Goal: Transaction & Acquisition: Purchase product/service

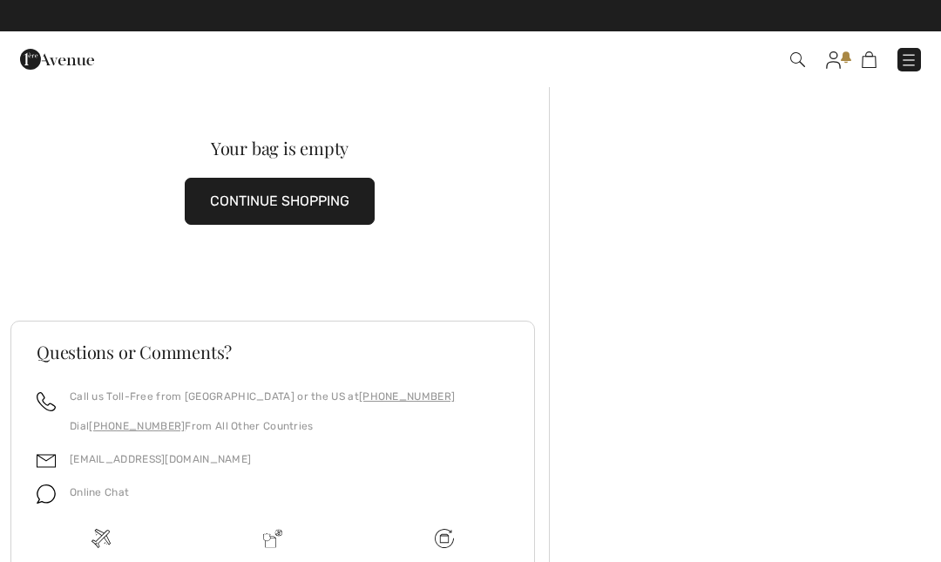
click at [830, 80] on div "Checkout An item has been added to your Shopping Bag. Checkout" at bounding box center [470, 59] width 941 height 56
click at [822, 78] on div "Checkout An item has been added to your Shopping Bag. Checkout" at bounding box center [470, 59] width 941 height 56
click at [837, 68] on img at bounding box center [833, 59] width 15 height 17
click at [846, 85] on div "Checkout An item has been added to your Shopping Bag. Checkout" at bounding box center [470, 59] width 941 height 56
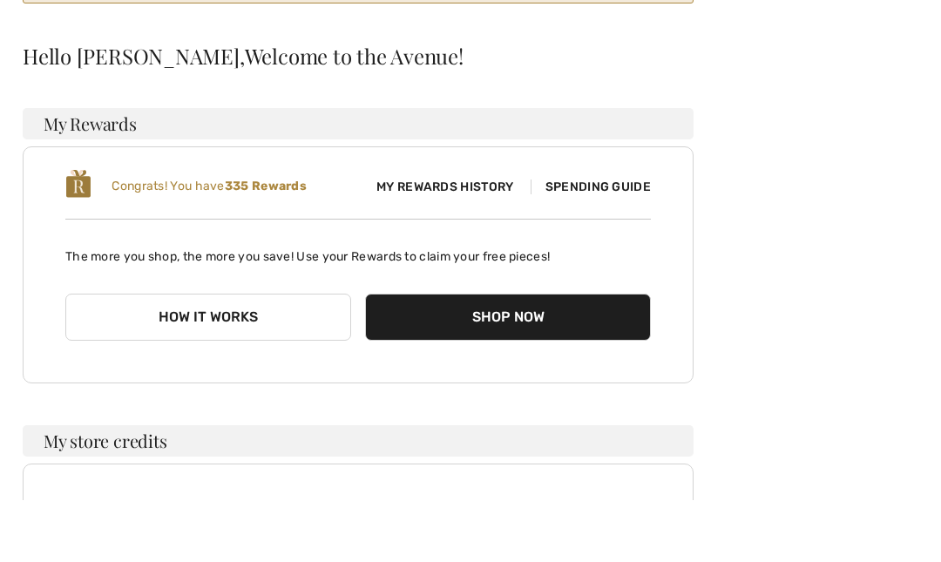
scroll to position [218, 0]
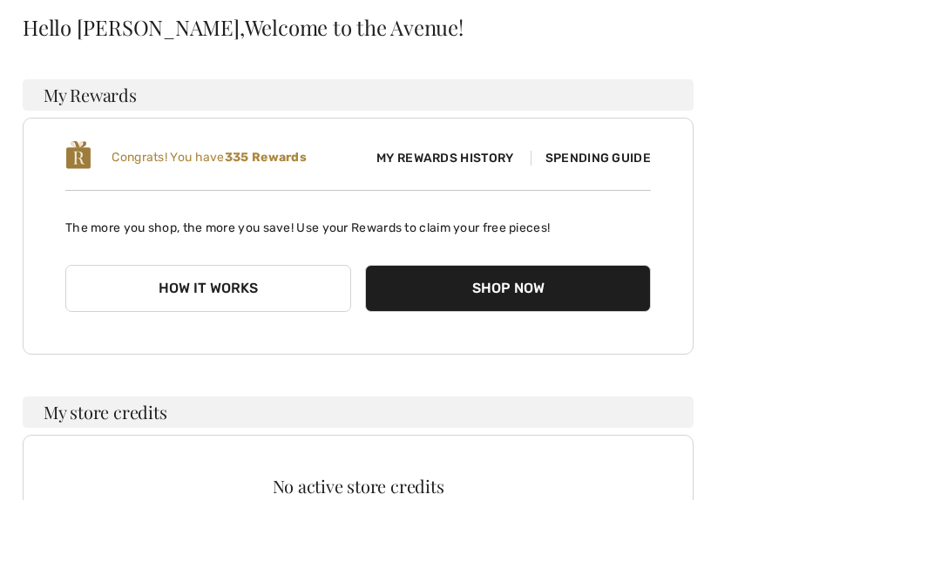
click at [487, 212] on span "My Rewards History" at bounding box center [444, 221] width 165 height 18
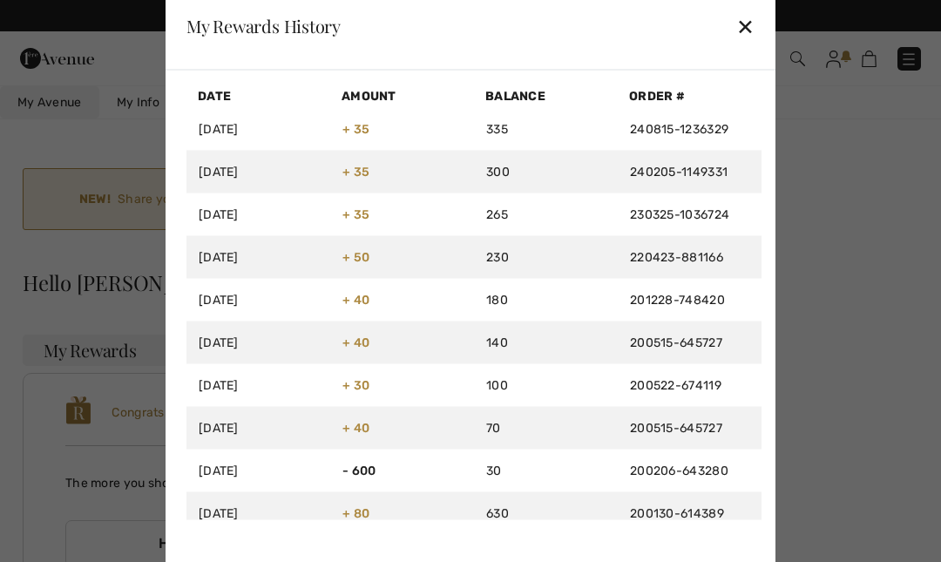
scroll to position [0, 0]
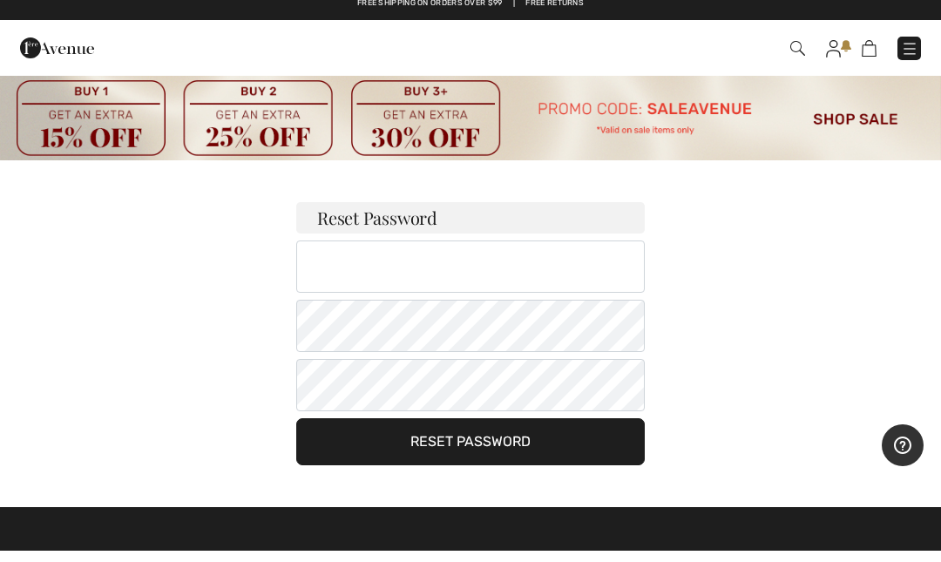
click at [822, 65] on div "Checkout" at bounding box center [663, 60] width 541 height 36
click at [835, 56] on img at bounding box center [833, 59] width 15 height 17
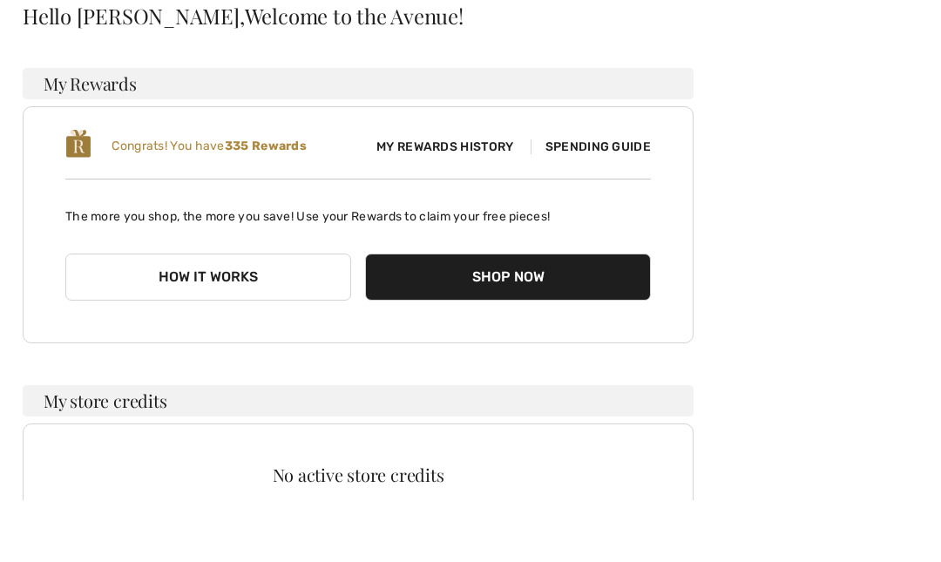
scroll to position [231, 0]
click at [264, 200] on b "335 Rewards" at bounding box center [266, 207] width 82 height 15
click at [89, 189] on img at bounding box center [78, 204] width 26 height 31
click at [290, 315] on button "How it works" at bounding box center [208, 338] width 286 height 47
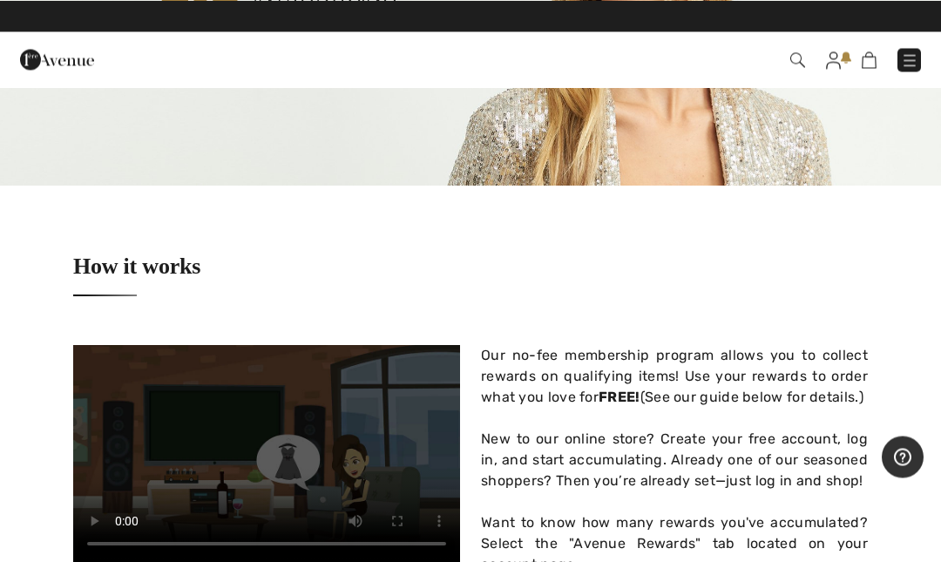
scroll to position [325, 0]
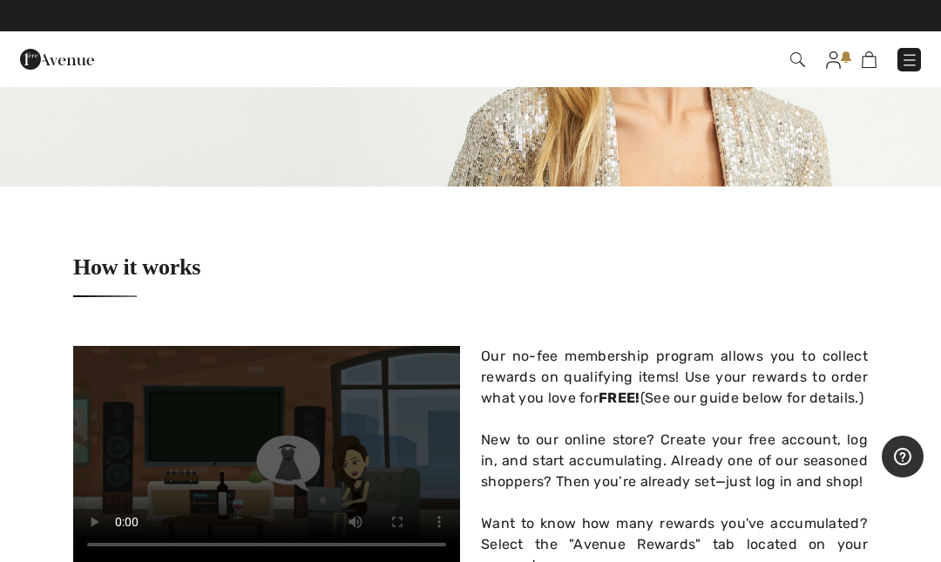
click at [818, 78] on div "Checkout" at bounding box center [470, 59] width 941 height 56
click at [835, 79] on div "Checkout" at bounding box center [470, 59] width 941 height 56
click at [837, 78] on div "Checkout" at bounding box center [470, 59] width 941 height 56
click at [841, 78] on div "Checkout" at bounding box center [470, 59] width 941 height 56
click at [843, 80] on div "Checkout" at bounding box center [470, 59] width 941 height 56
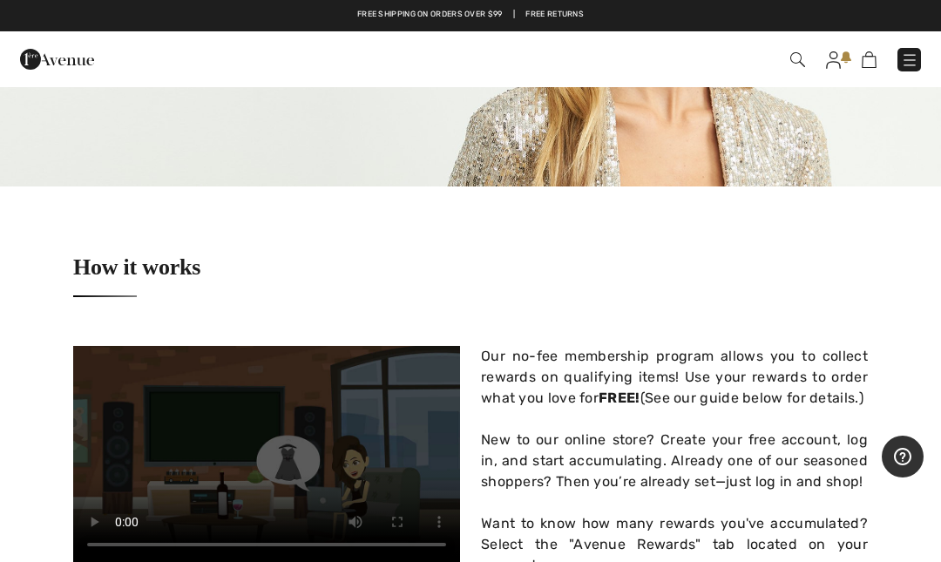
click at [853, 78] on div "Checkout" at bounding box center [470, 59] width 941 height 56
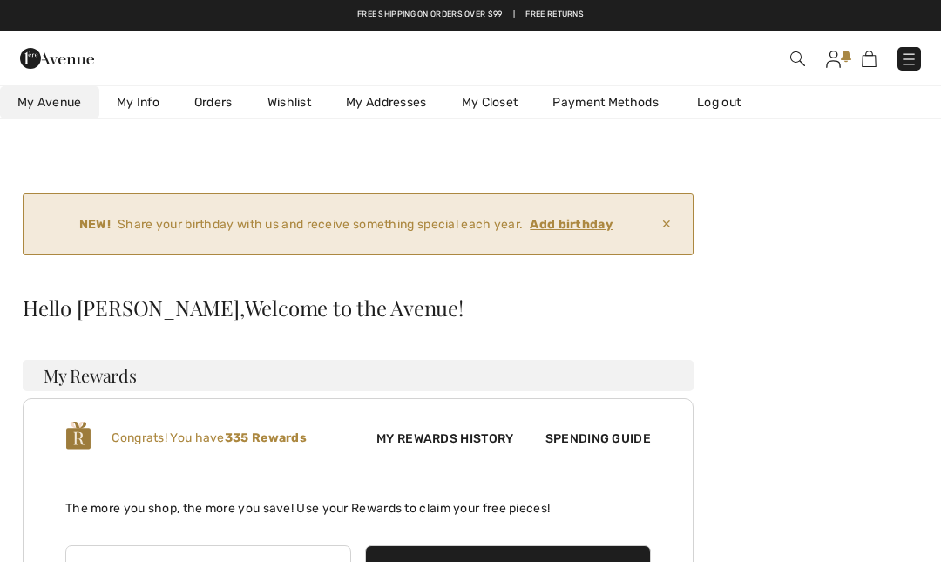
click at [836, 66] on img at bounding box center [833, 59] width 15 height 17
click at [833, 65] on img at bounding box center [833, 59] width 15 height 17
click at [906, 79] on div "Checkout Hi, [PERSON_NAME]! 335 Reward points" at bounding box center [470, 58] width 941 height 54
click at [907, 67] on img at bounding box center [908, 59] width 17 height 17
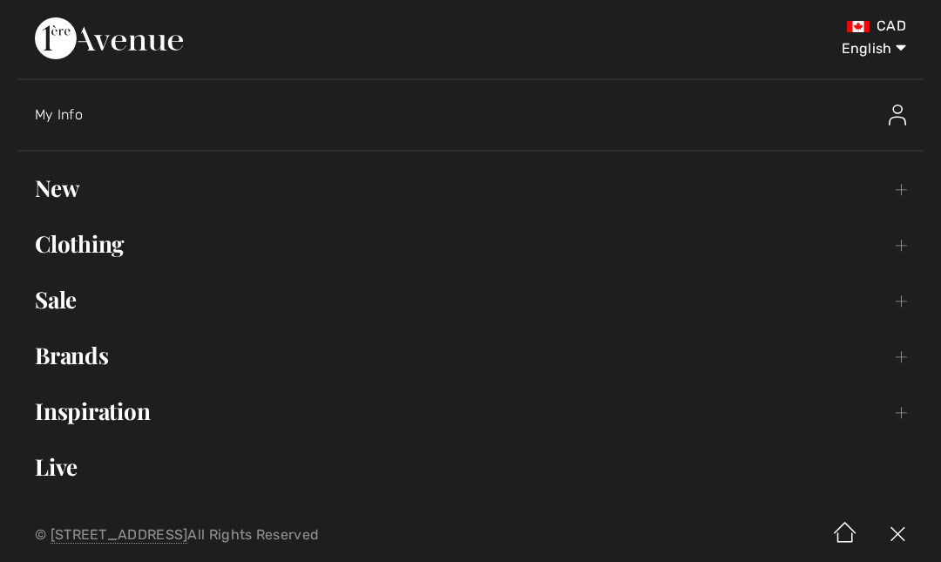
click at [899, 57] on select "English Français" at bounding box center [861, 45] width 91 height 52
click at [862, 32] on select "English Français" at bounding box center [861, 45] width 91 height 52
click at [121, 253] on link "Clothing Toggle submenu" at bounding box center [470, 244] width 906 height 38
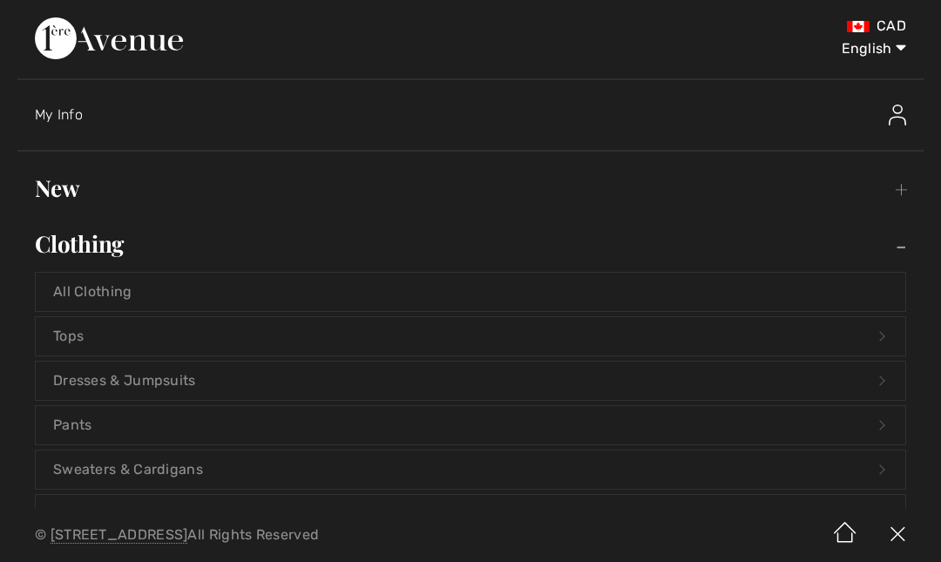
click at [885, 141] on div at bounding box center [812, 115] width 222 height 56
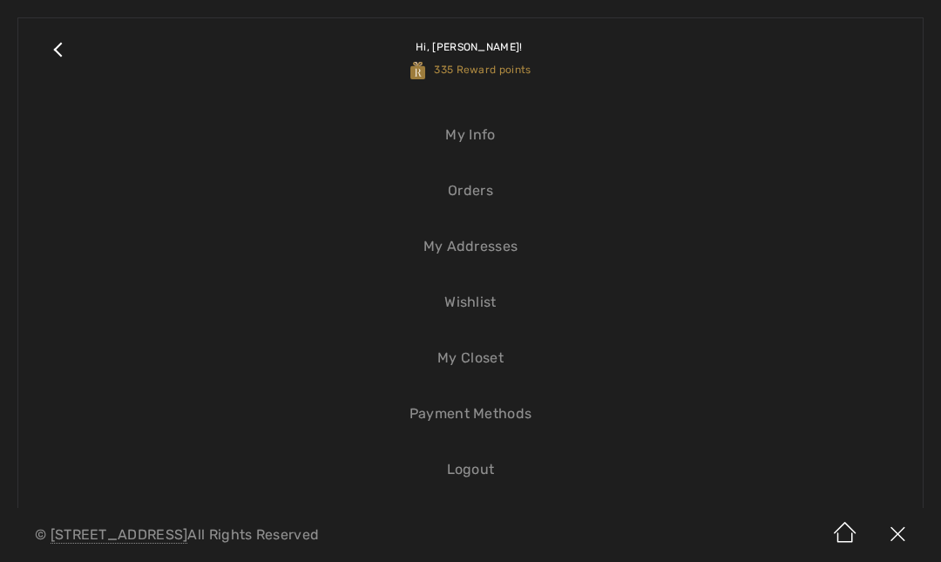
click at [489, 74] on span "335 Reward points" at bounding box center [470, 70] width 121 height 12
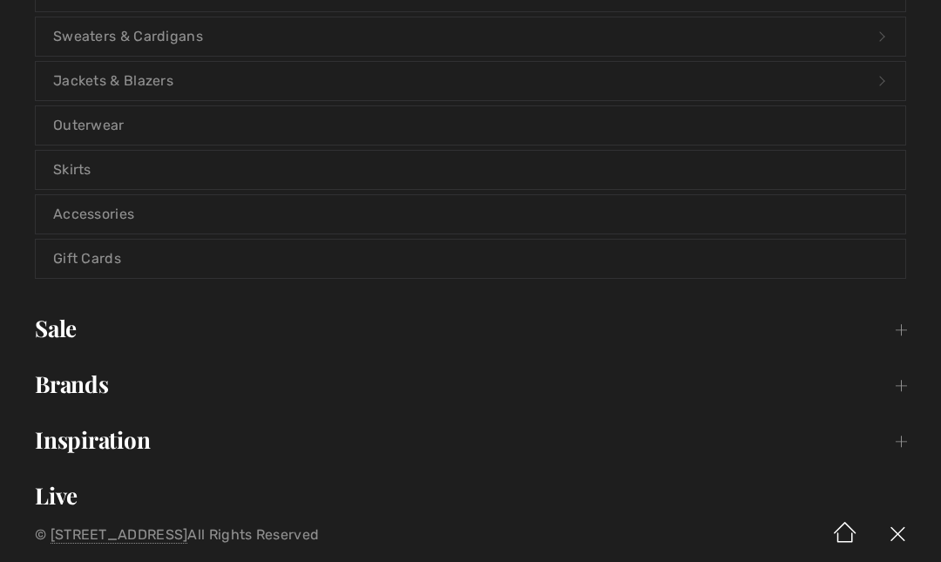
scroll to position [426, 0]
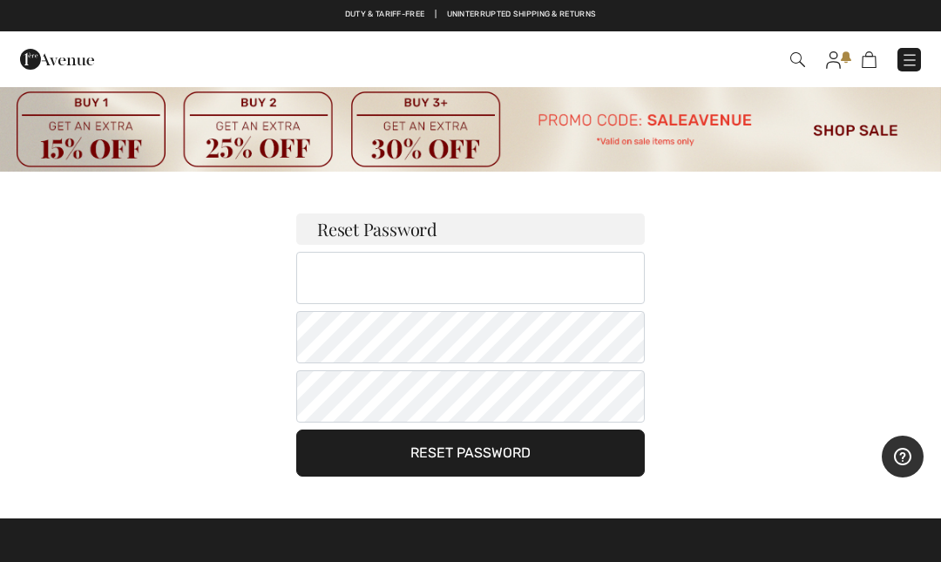
click at [837, 67] on img at bounding box center [833, 59] width 15 height 17
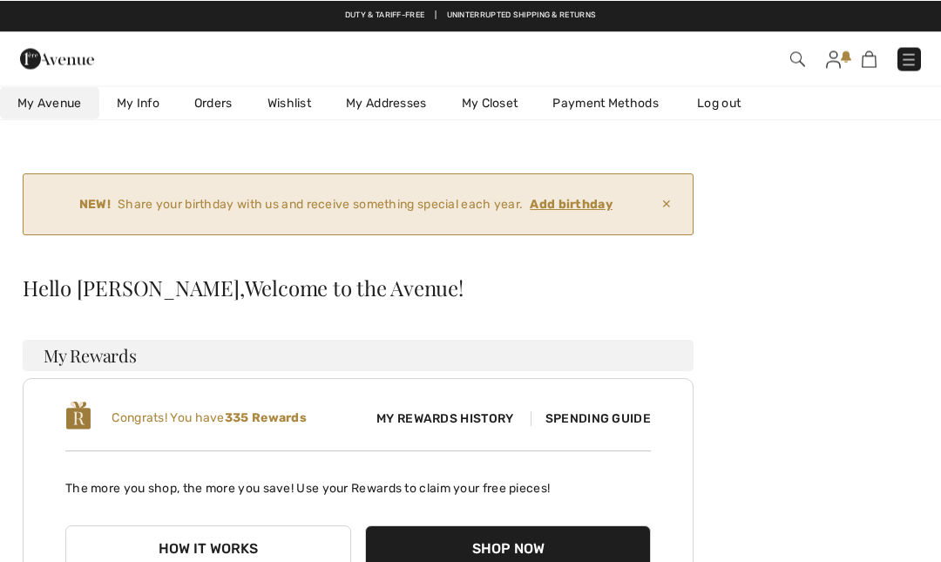
scroll to position [18, 0]
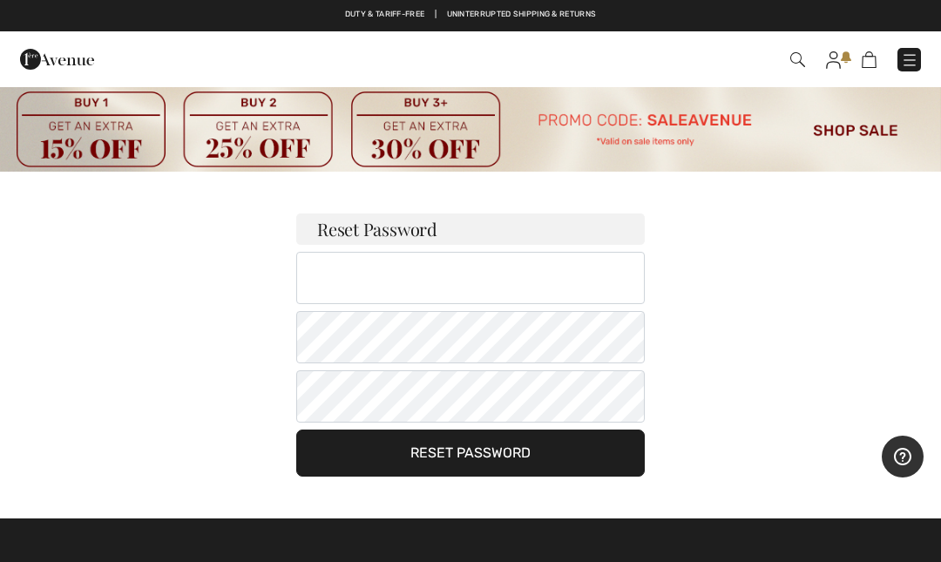
click at [914, 59] on img at bounding box center [909, 59] width 17 height 17
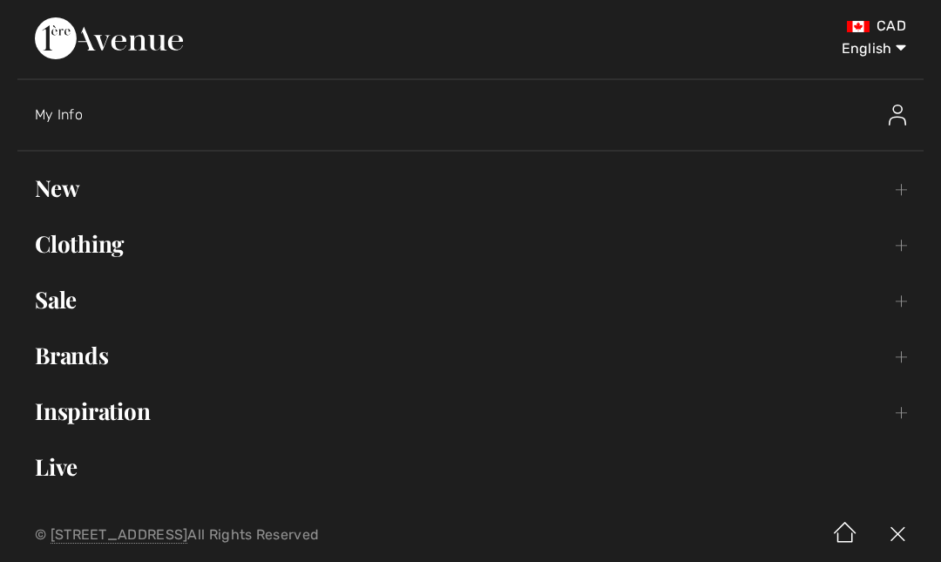
click at [108, 256] on link "Clothing Toggle submenu" at bounding box center [470, 244] width 906 height 38
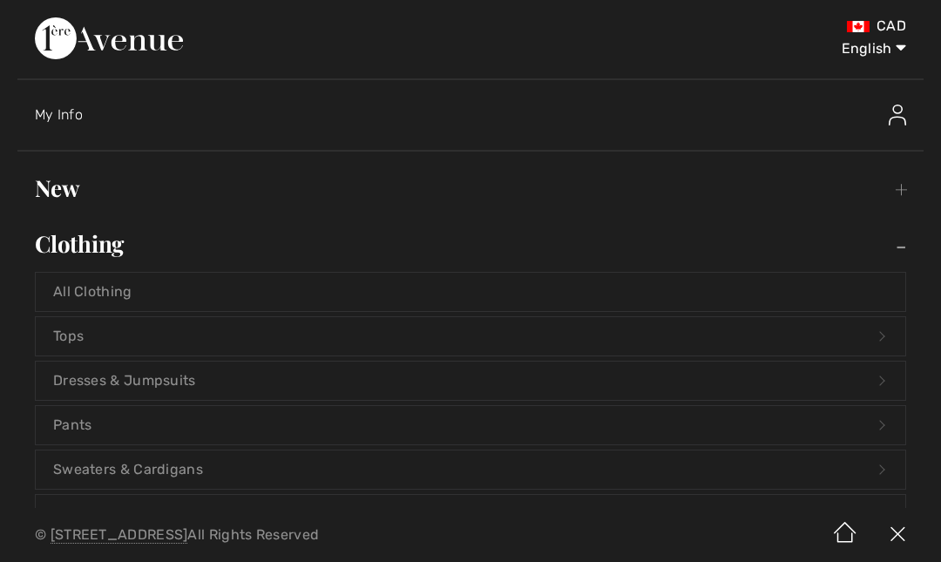
click at [105, 331] on link "Tops Open submenu" at bounding box center [471, 336] width 870 height 38
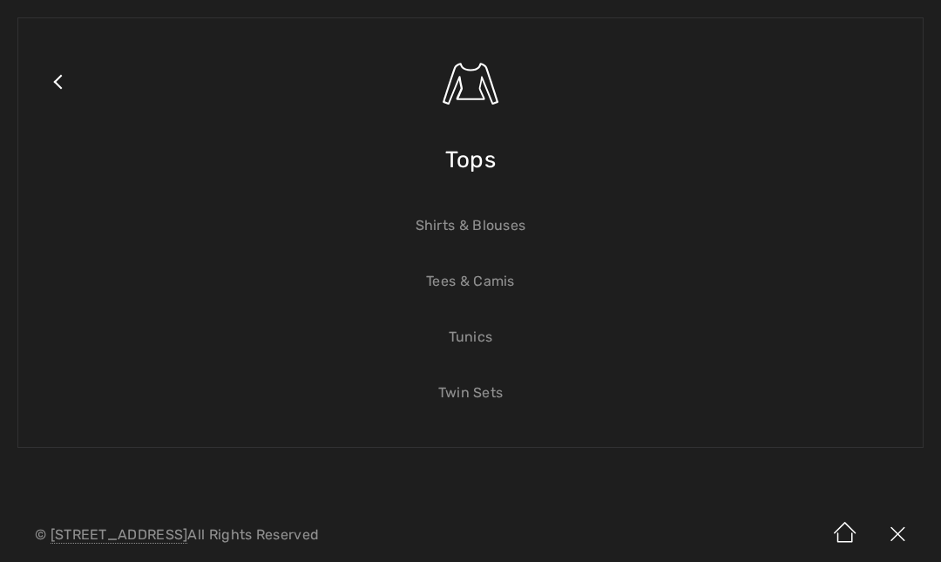
click at [476, 170] on span "Tops" at bounding box center [470, 160] width 51 height 62
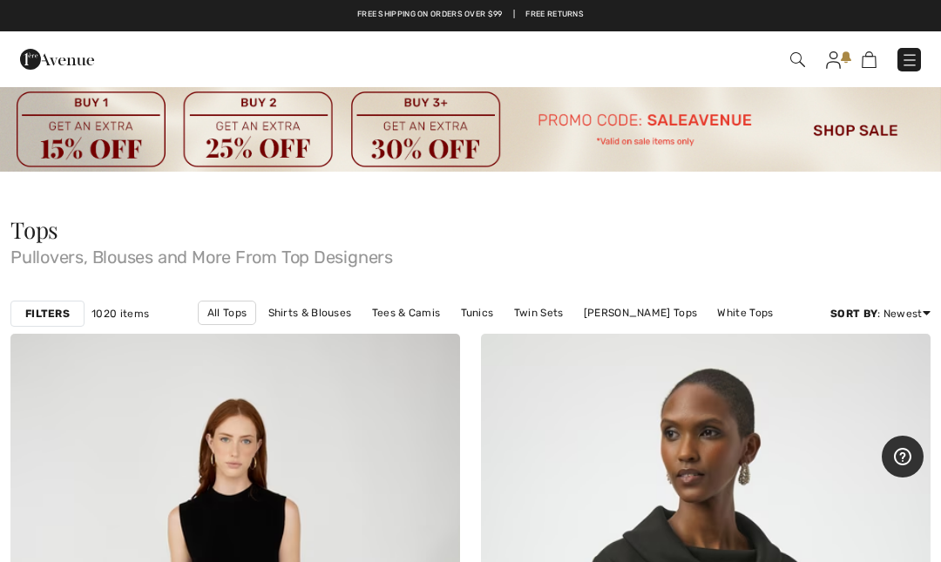
click at [829, 74] on div "Checkout" at bounding box center [663, 60] width 541 height 36
click at [828, 72] on div "Checkout" at bounding box center [663, 60] width 541 height 36
click at [831, 68] on img at bounding box center [833, 59] width 15 height 17
click at [836, 68] on img at bounding box center [833, 59] width 15 height 17
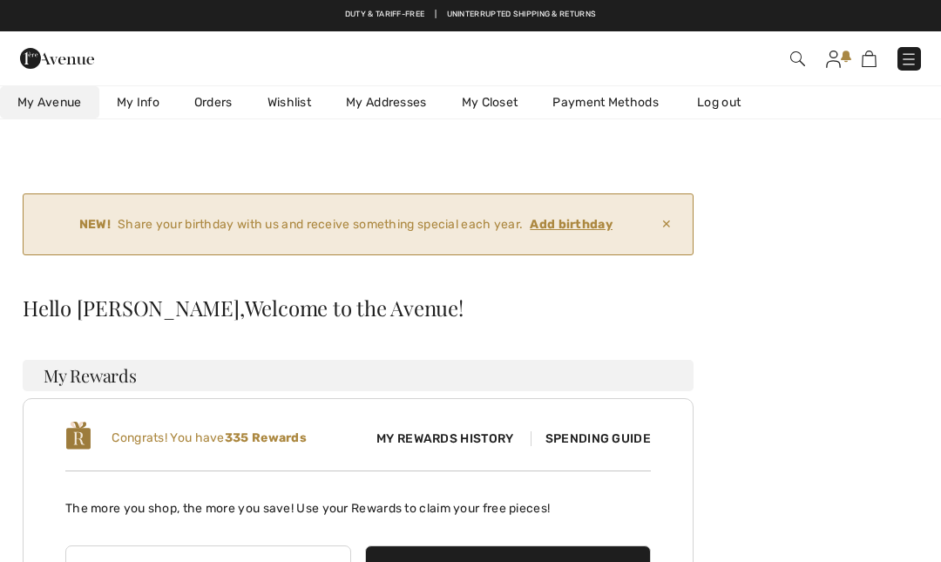
click at [910, 64] on img at bounding box center [908, 59] width 17 height 17
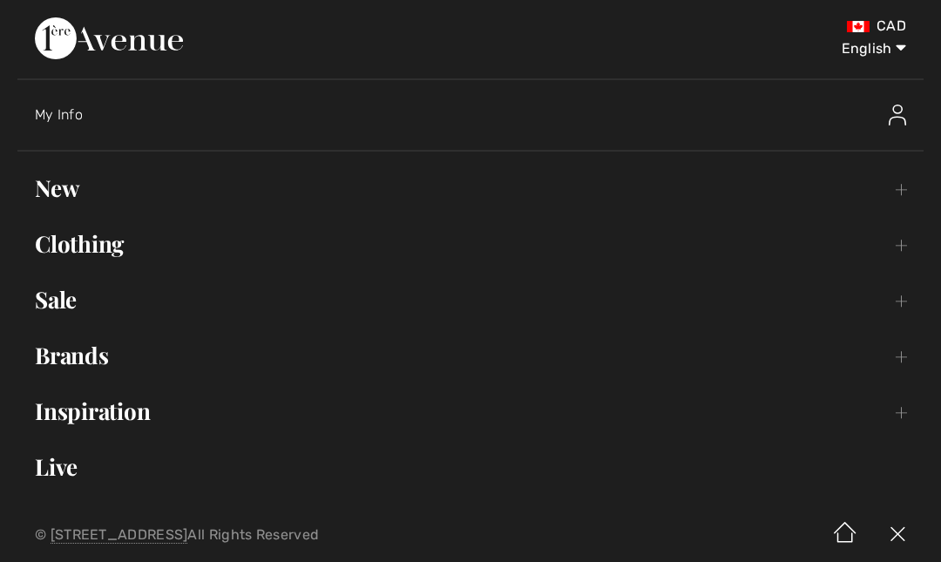
click at [77, 305] on link "Sale Toggle submenu" at bounding box center [470, 300] width 906 height 38
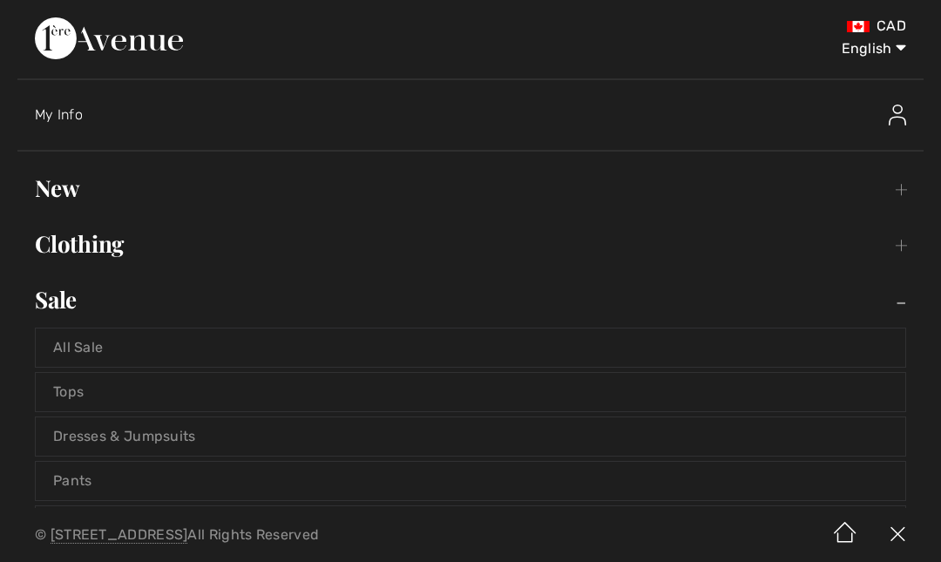
click at [897, 123] on img at bounding box center [897, 115] width 17 height 21
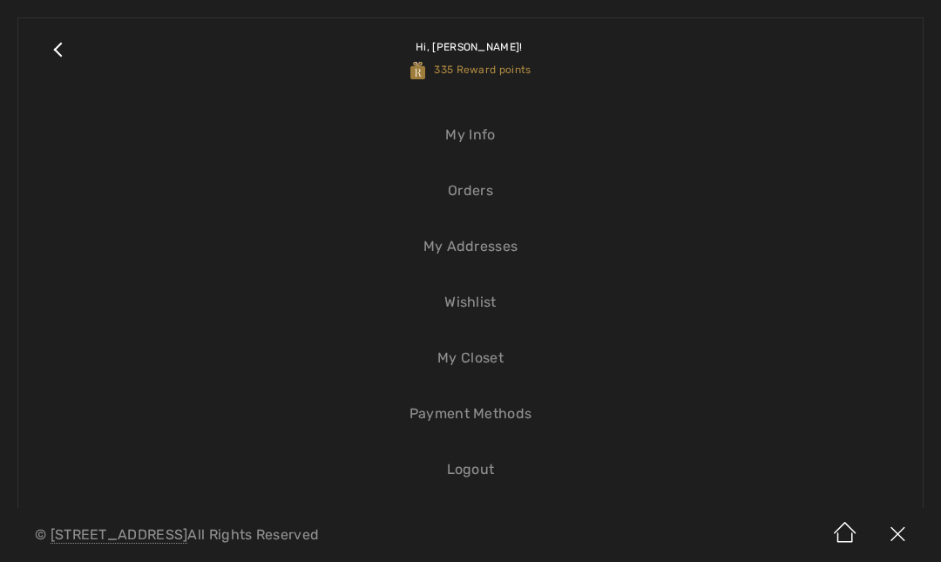
click at [489, 197] on link "Orders" at bounding box center [471, 191] width 870 height 38
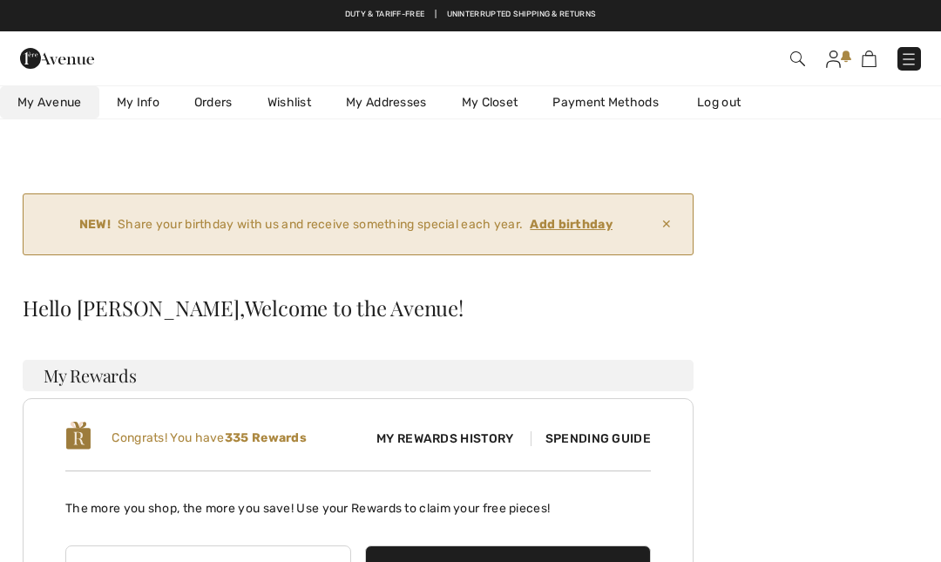
click at [873, 63] on img at bounding box center [869, 59] width 15 height 17
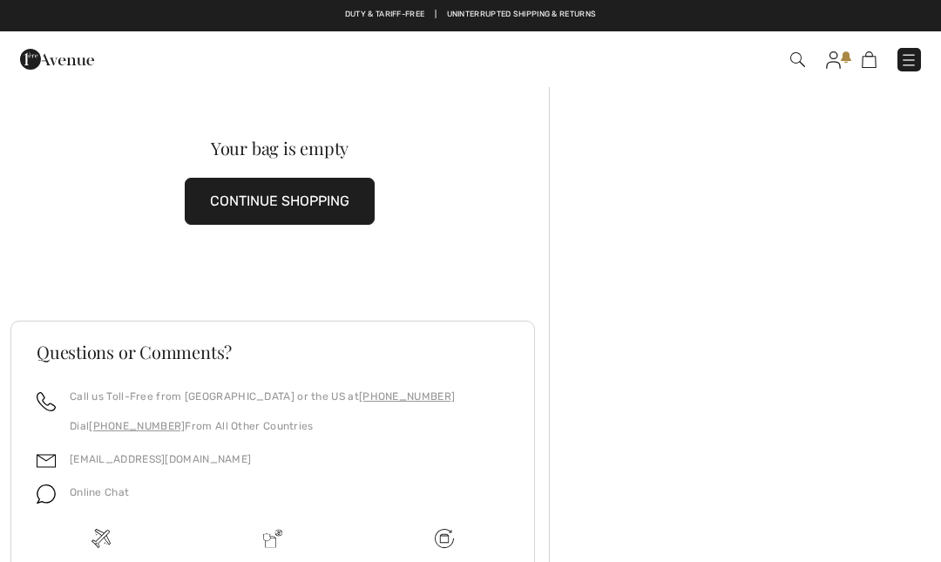
click at [327, 202] on button "CONTINUE SHOPPING" at bounding box center [280, 201] width 190 height 47
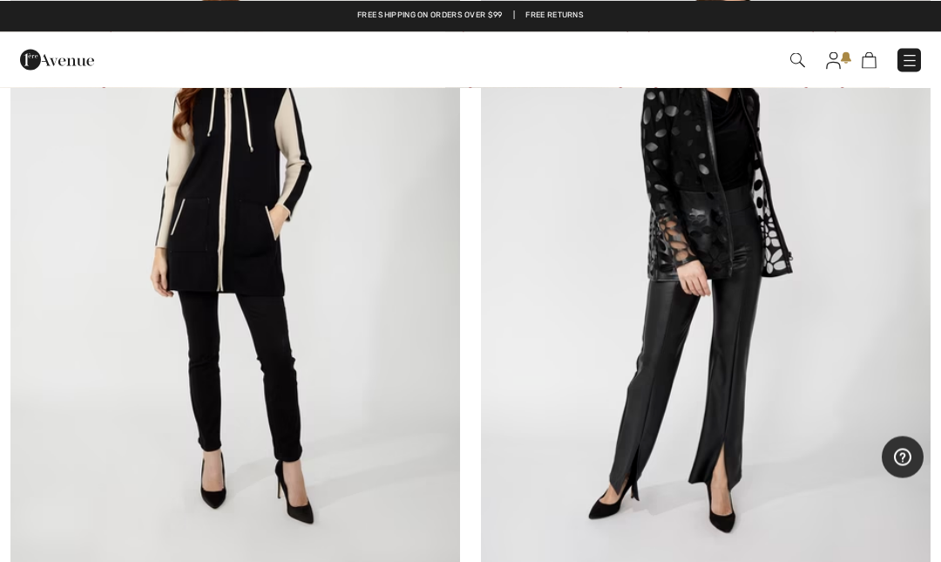
scroll to position [1871, 0]
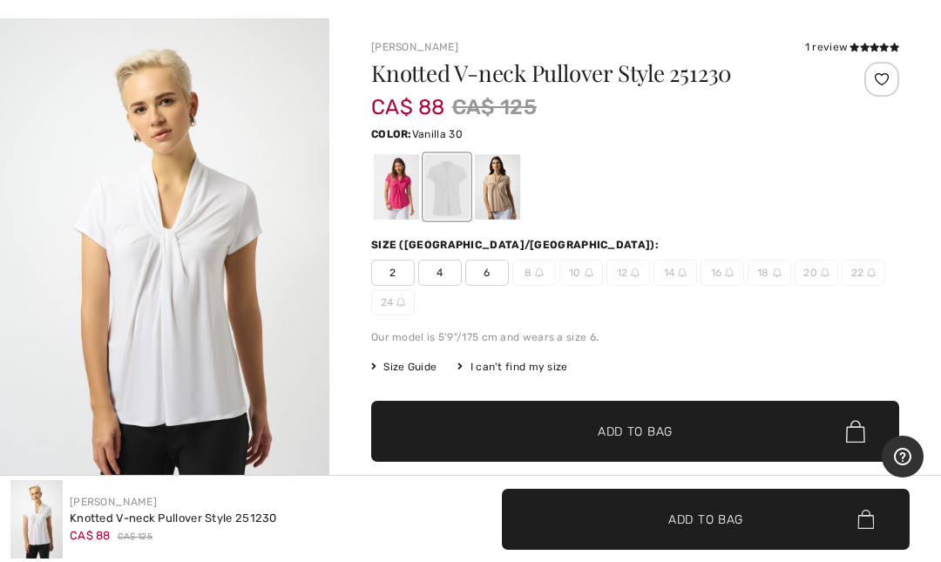
scroll to position [69, 0]
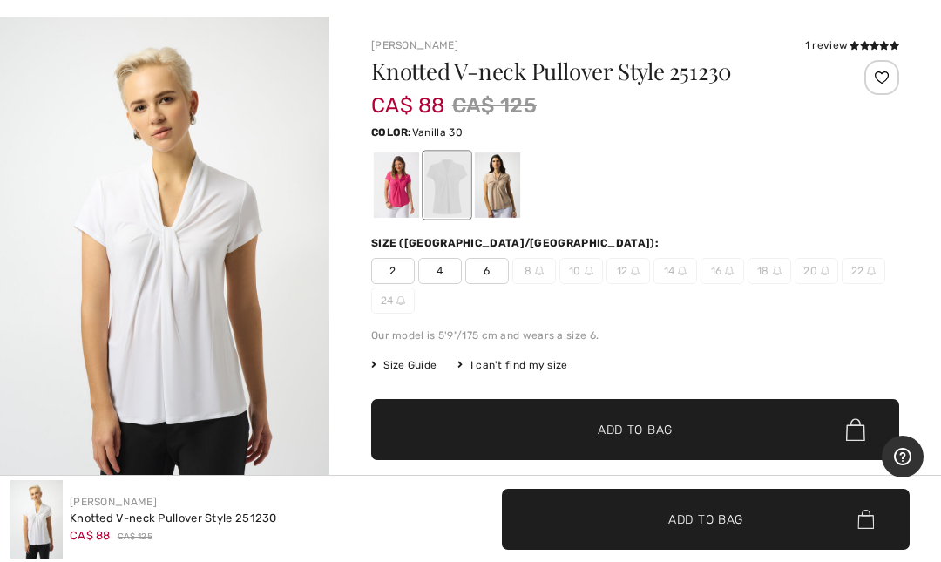
click at [195, 323] on img "1 / 3" at bounding box center [164, 263] width 329 height 493
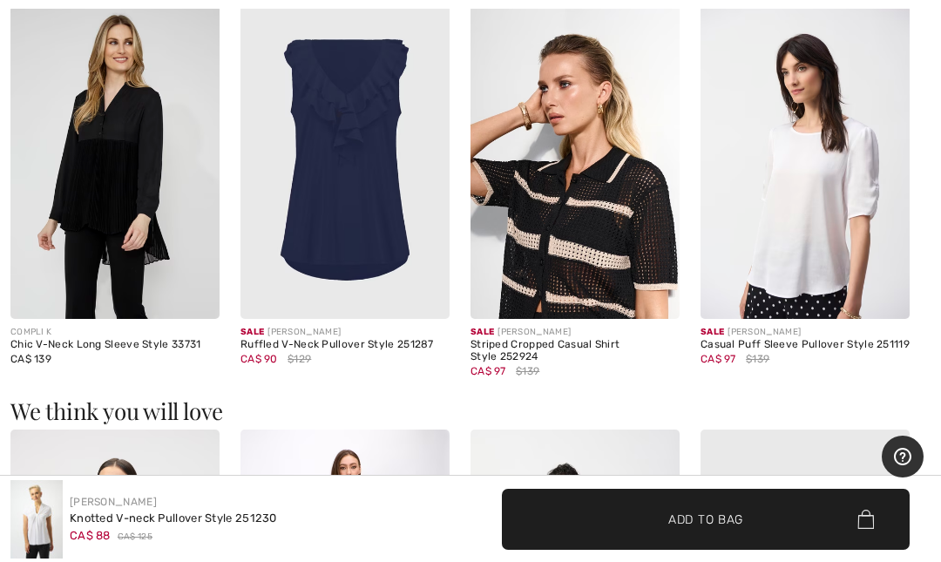
scroll to position [1173, 0]
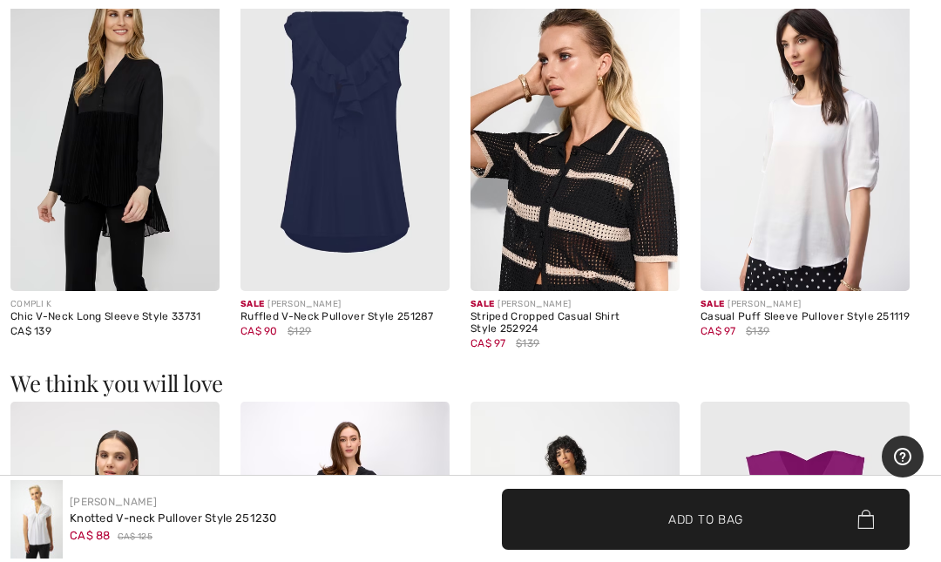
click at [822, 193] on img at bounding box center [804, 134] width 209 height 314
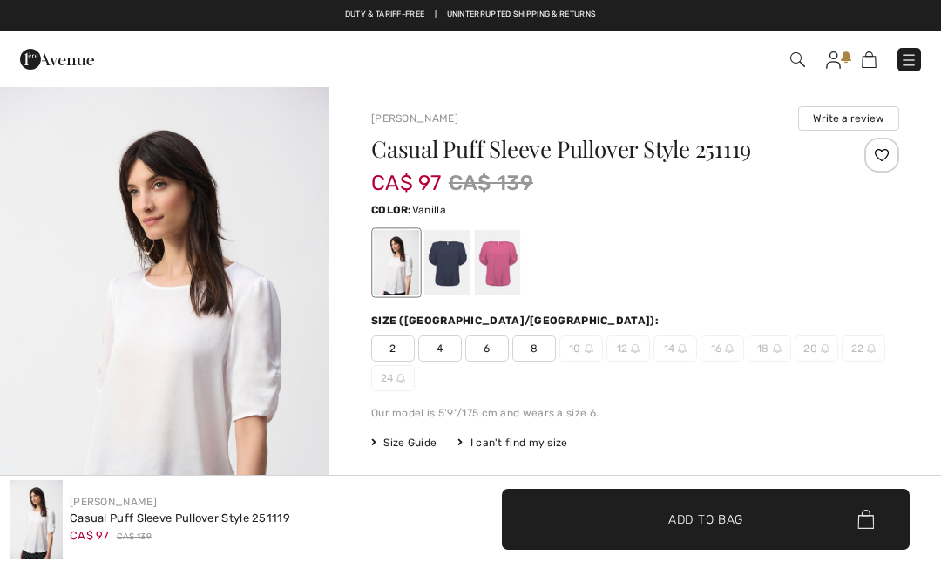
checkbox input "true"
click at [417, 285] on div at bounding box center [396, 262] width 45 height 65
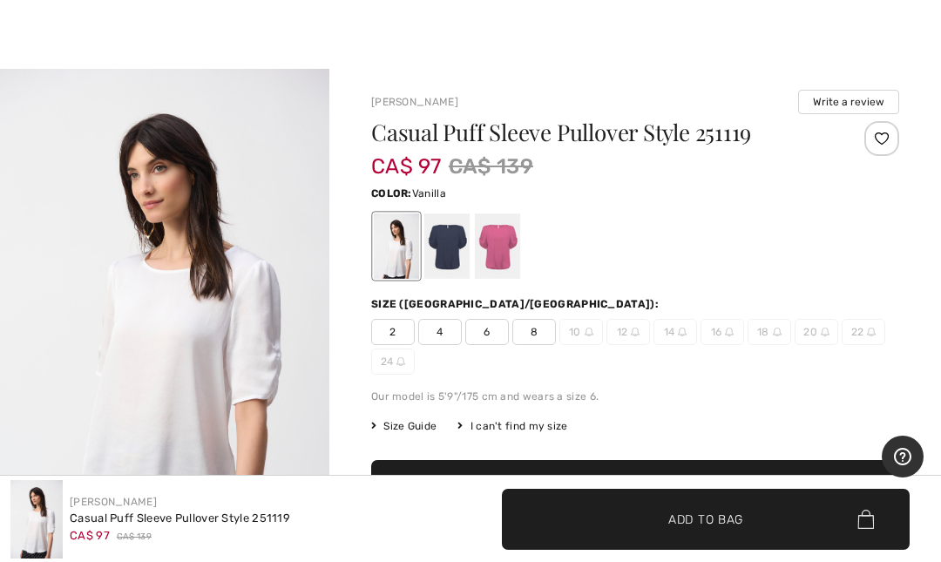
scroll to position [80, 0]
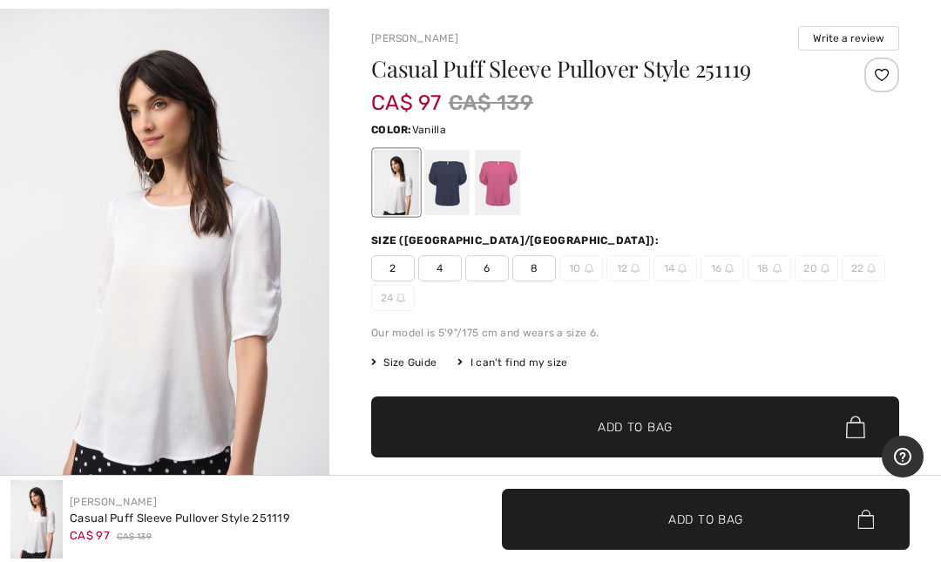
click at [245, 346] on img "1 / 7" at bounding box center [164, 251] width 329 height 493
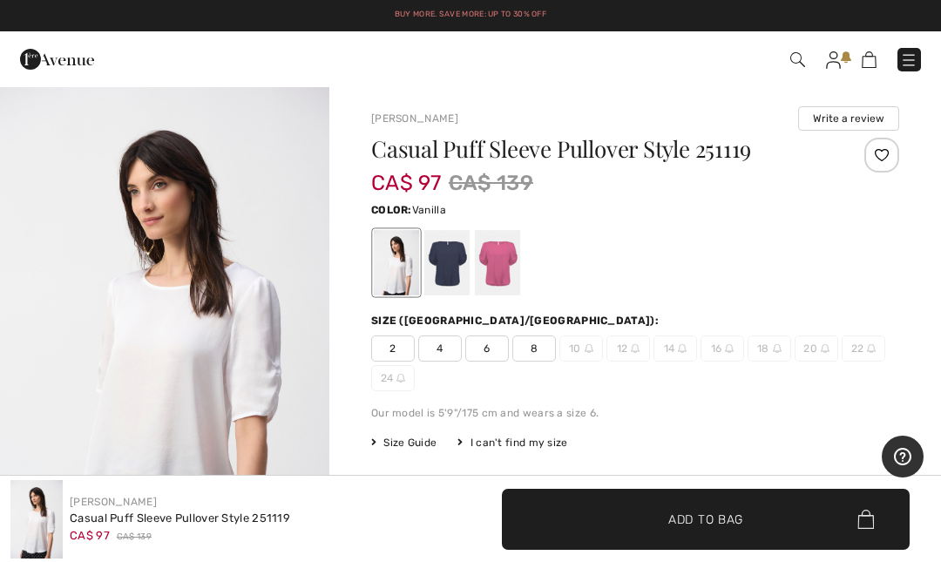
click at [826, 67] on img at bounding box center [833, 59] width 15 height 17
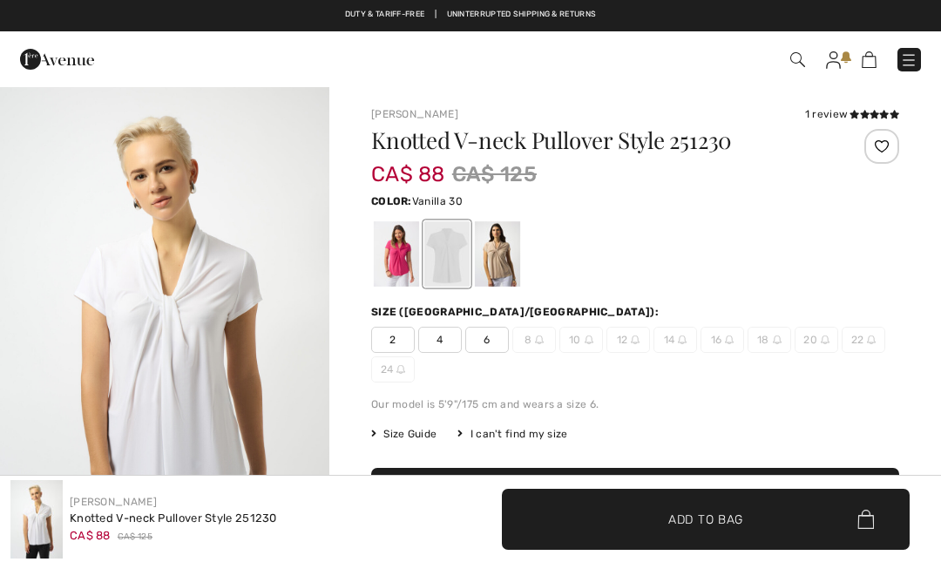
checkbox input "true"
click at [490, 352] on span "6" at bounding box center [487, 340] width 44 height 26
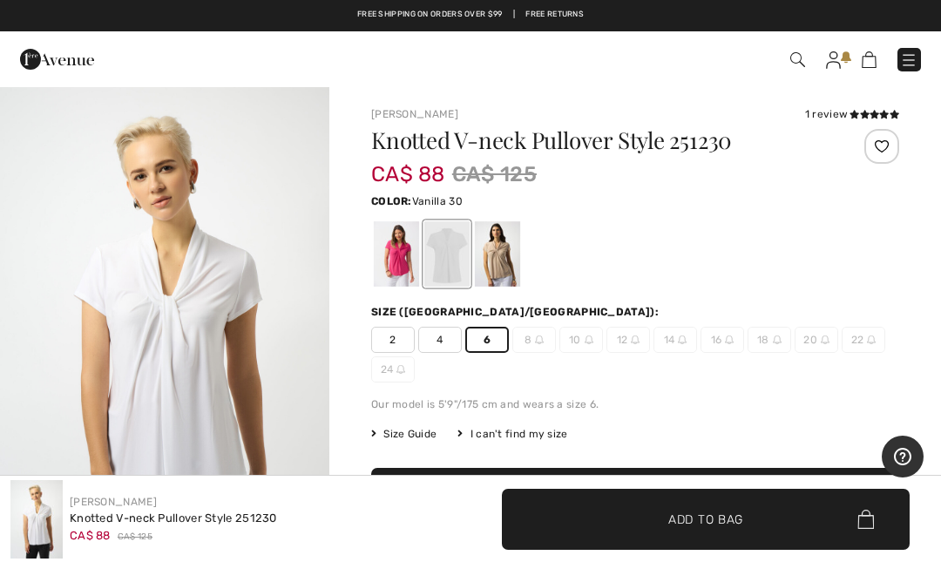
click at [722, 523] on span "Add to Bag" at bounding box center [705, 519] width 75 height 18
click at [916, 66] on img at bounding box center [908, 59] width 17 height 17
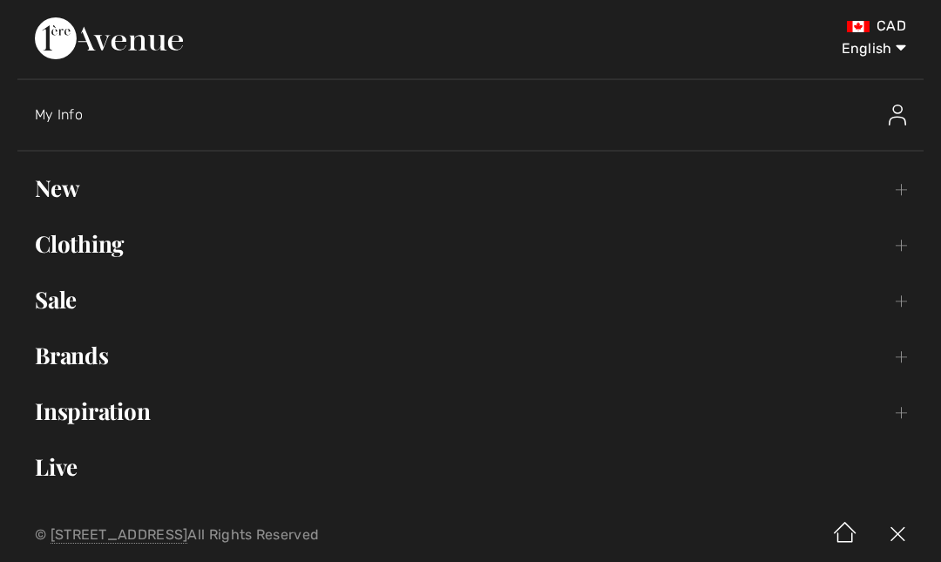
click at [72, 318] on link "Sale Toggle submenu" at bounding box center [470, 300] width 906 height 38
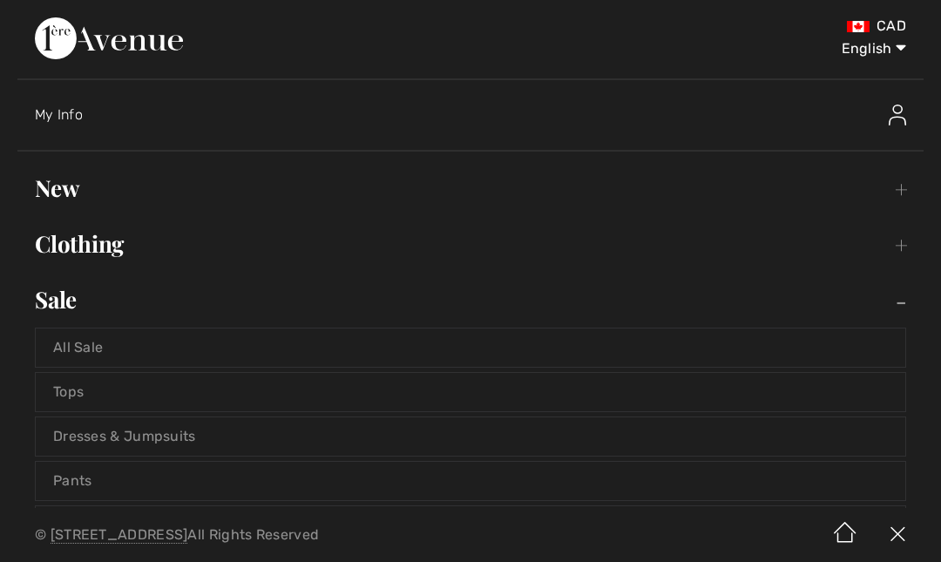
click at [73, 400] on link "Tops" at bounding box center [471, 392] width 870 height 38
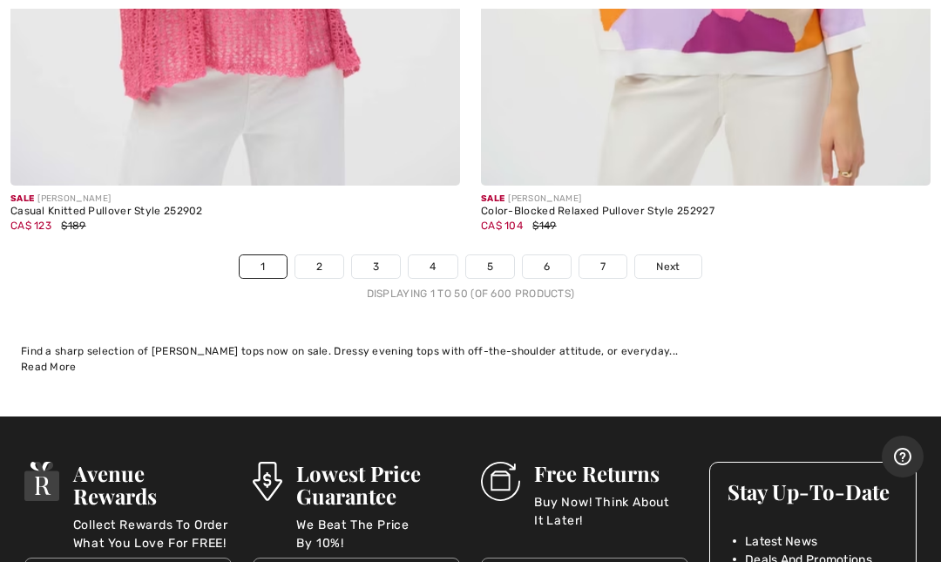
scroll to position [19717, 0]
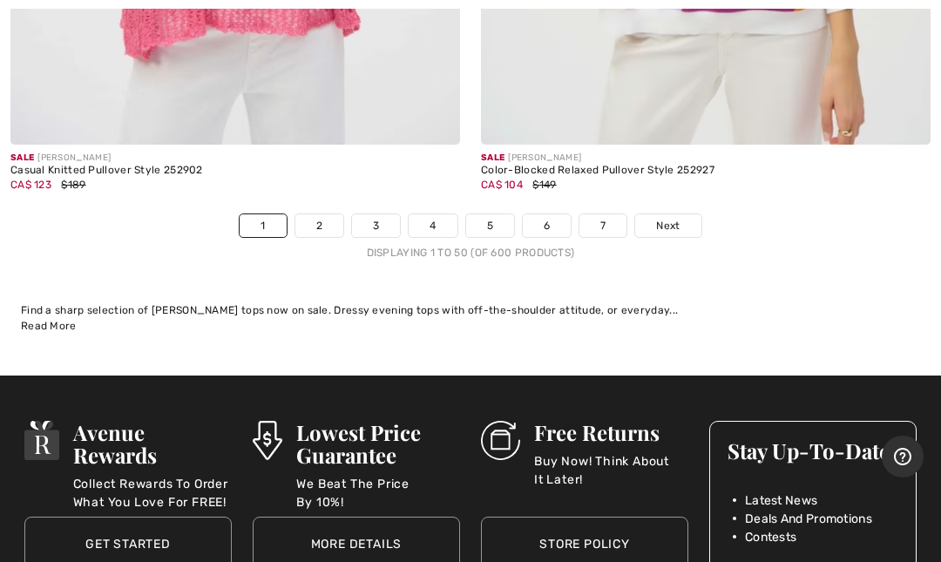
click at [319, 219] on link "2" at bounding box center [319, 225] width 48 height 23
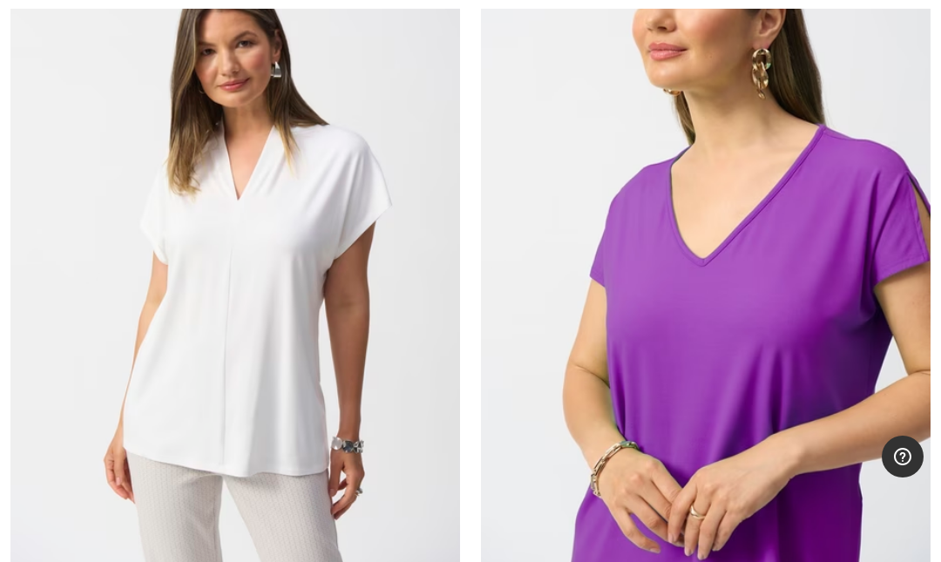
scroll to position [19279, 0]
click at [326, 468] on img at bounding box center [235, 245] width 450 height 674
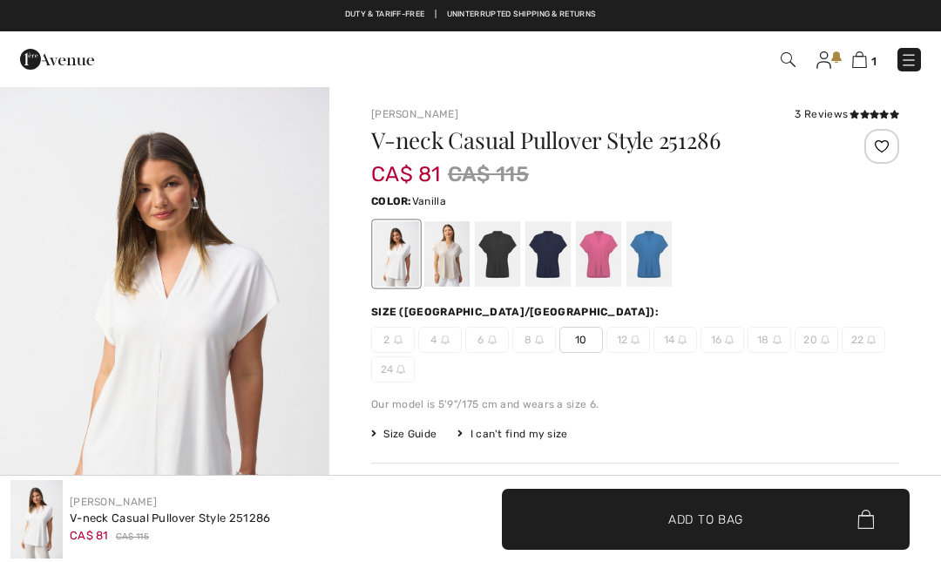
checkbox input "true"
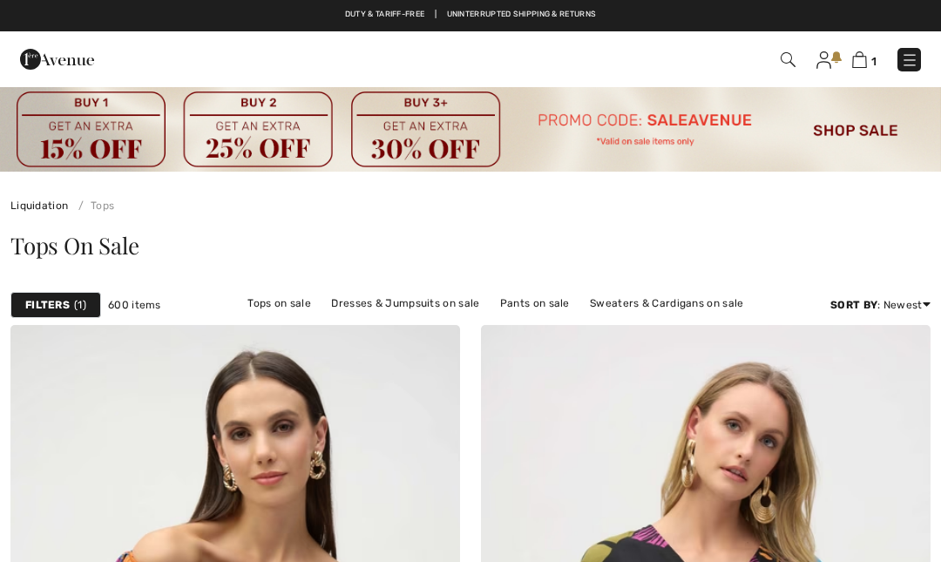
checkbox input "true"
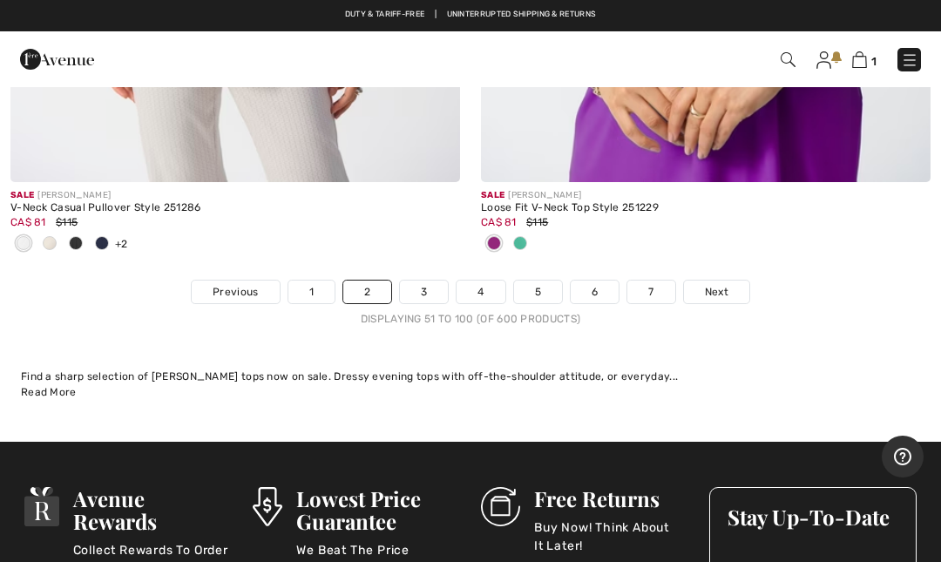
scroll to position [19681, 0]
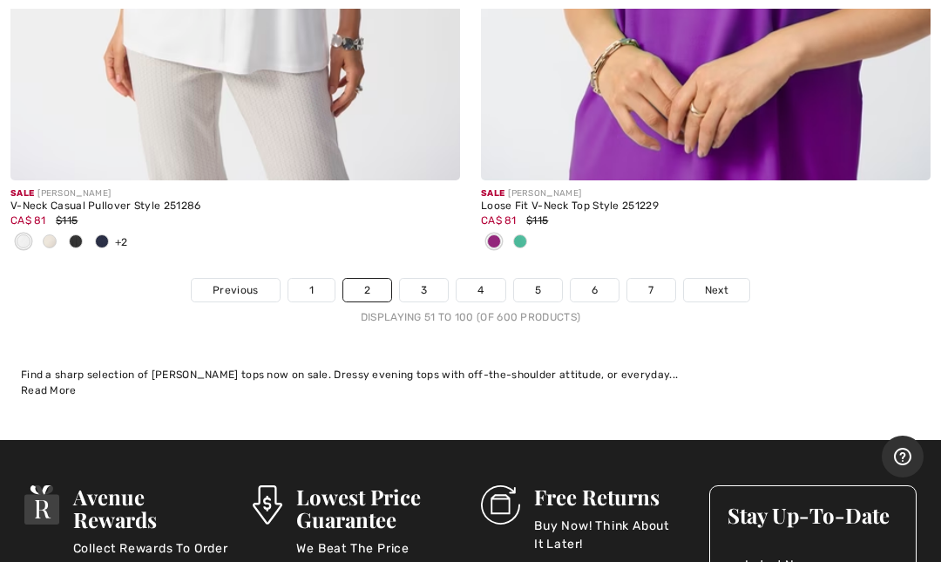
click at [431, 282] on link "3" at bounding box center [424, 290] width 48 height 23
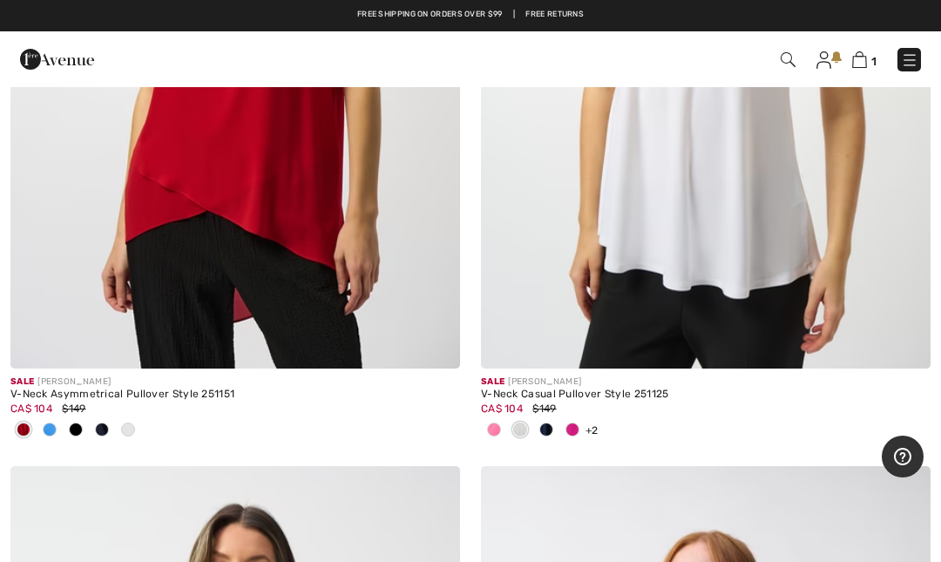
scroll to position [15569, 0]
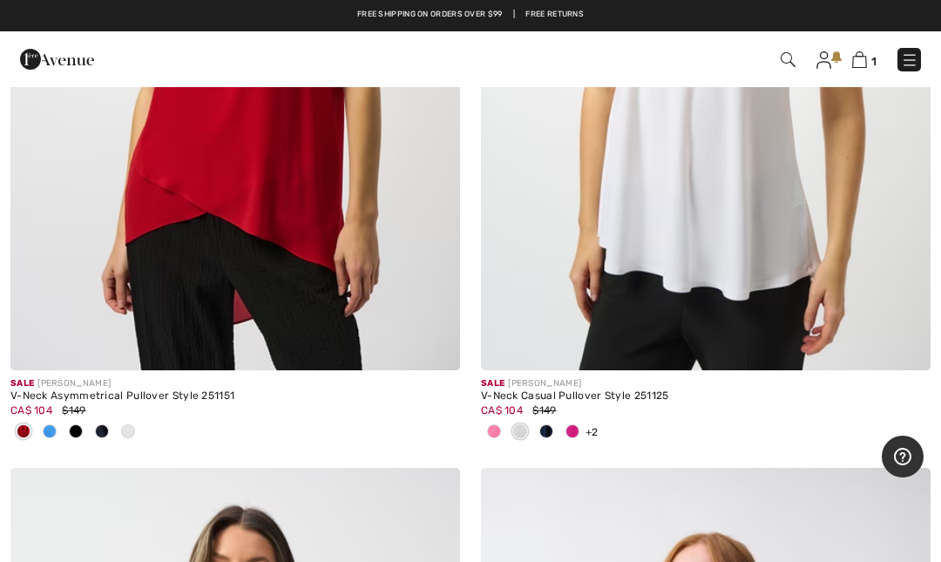
click at [795, 55] on img at bounding box center [788, 59] width 15 height 15
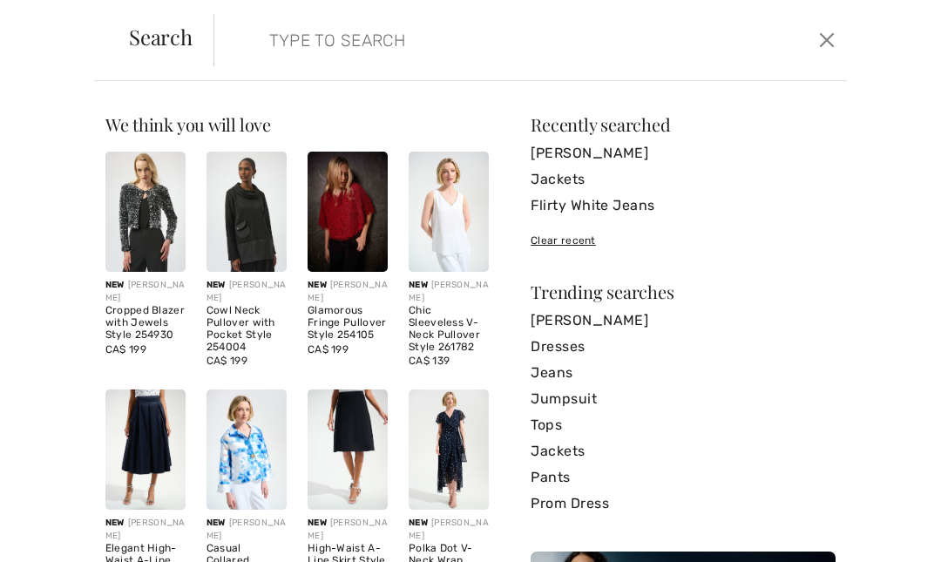
click at [366, 58] on input "search" at bounding box center [465, 40] width 419 height 52
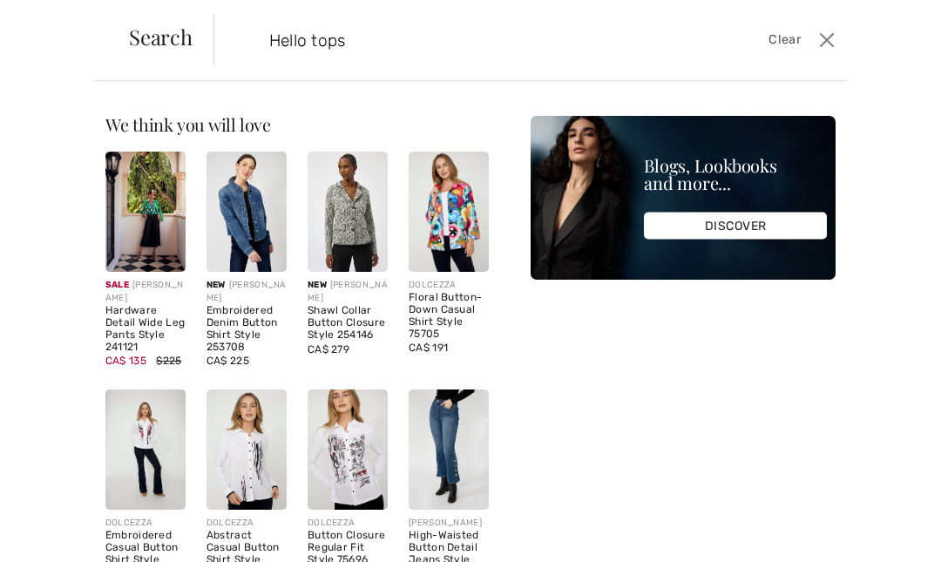
scroll to position [0, 0]
type input "H"
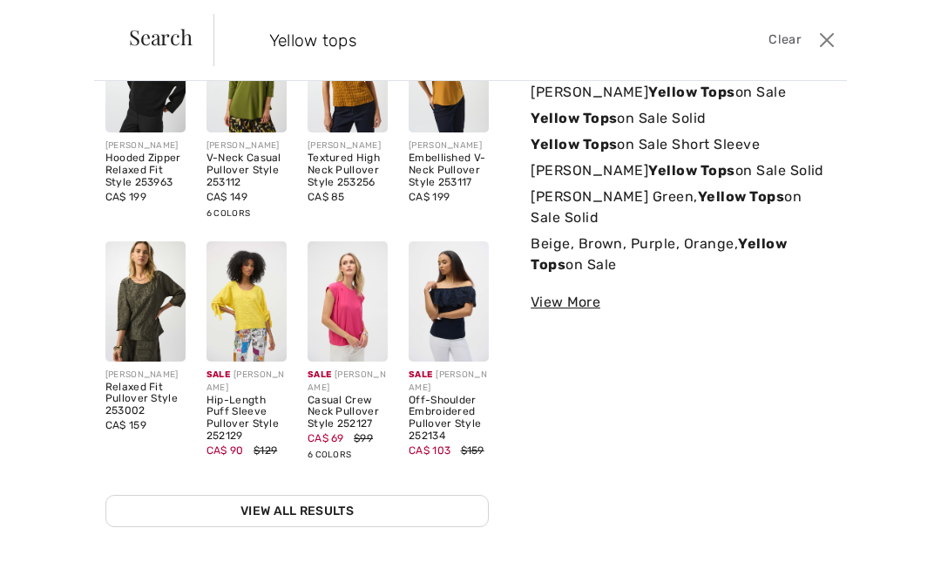
scroll to position [142, 0]
type input "Yellow tops"
click at [907, 107] on div "We think you will love New JOSEPH RIBKOFF Cropped Blazer with Jewels Style 2549…" at bounding box center [470, 321] width 941 height 481
click at [891, 113] on div "We think you will love New JOSEPH RIBKOFF Cropped Blazer with Jewels Style 2549…" at bounding box center [470, 321] width 941 height 481
click at [270, 330] on img at bounding box center [246, 301] width 80 height 120
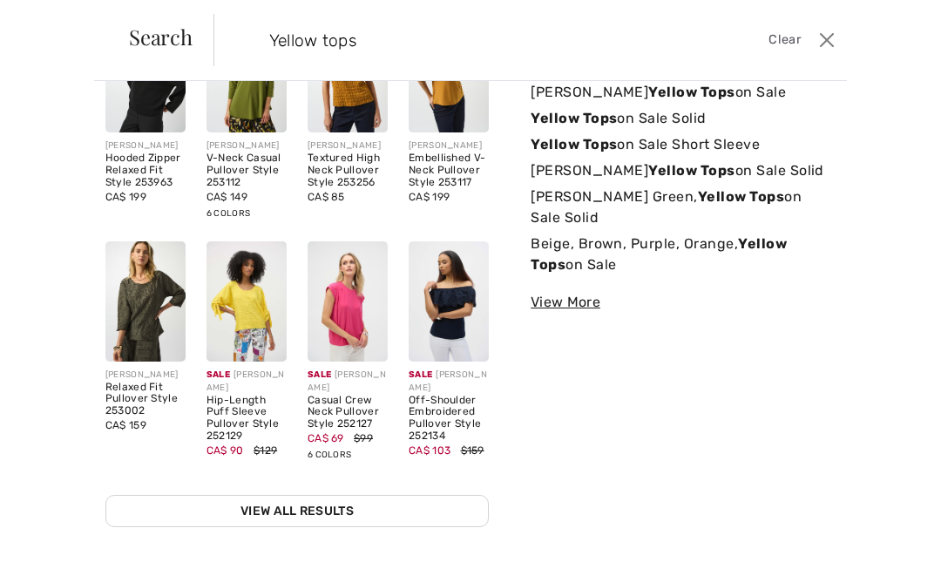
click at [269, 328] on img at bounding box center [246, 301] width 80 height 120
click at [261, 303] on img at bounding box center [246, 301] width 80 height 120
click at [263, 285] on img at bounding box center [246, 301] width 80 height 120
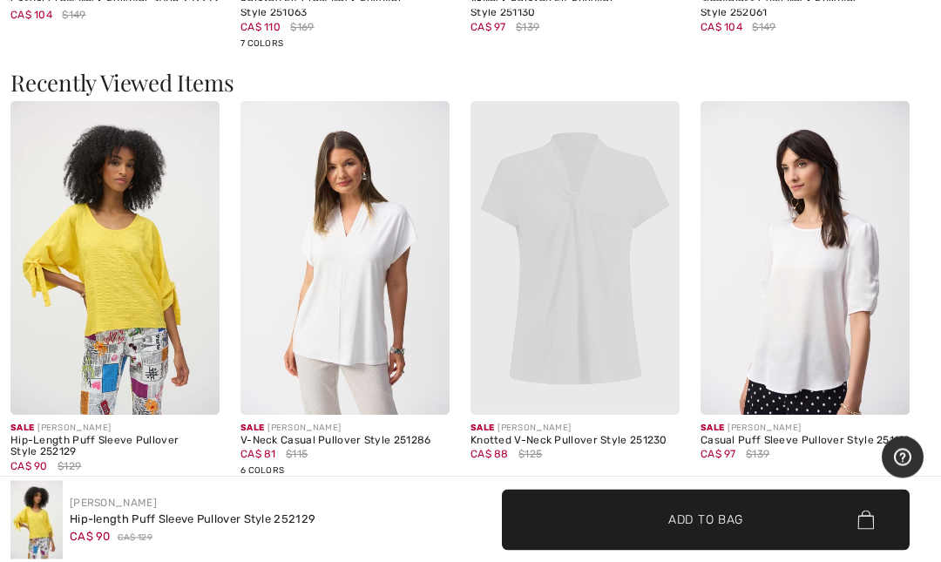
scroll to position [2488, 0]
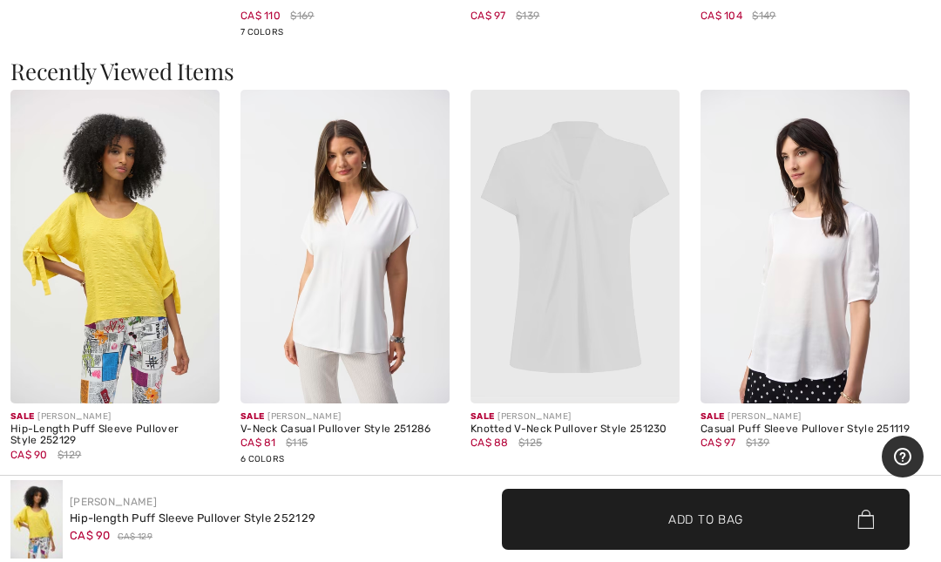
click at [871, 336] on img at bounding box center [804, 247] width 209 height 314
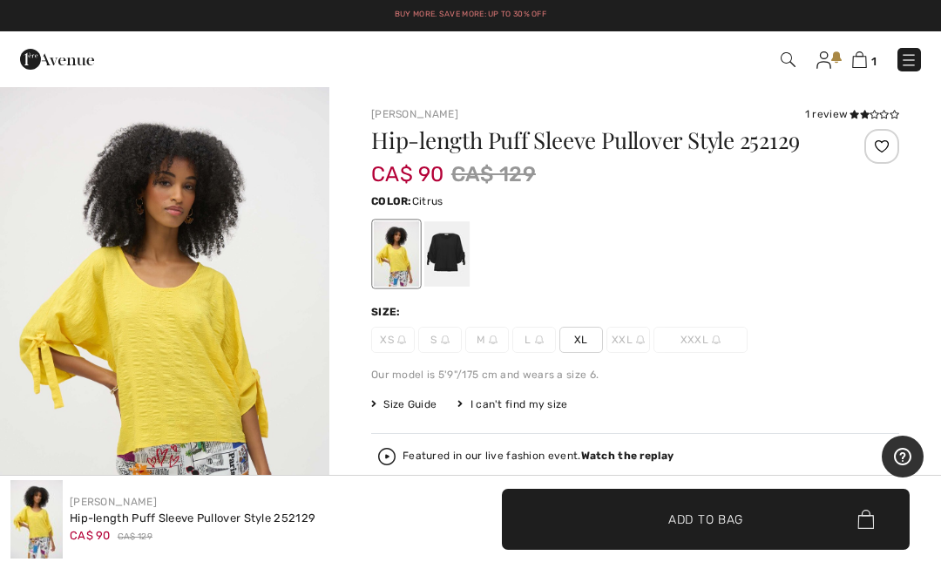
click at [917, 67] on img at bounding box center [908, 59] width 17 height 17
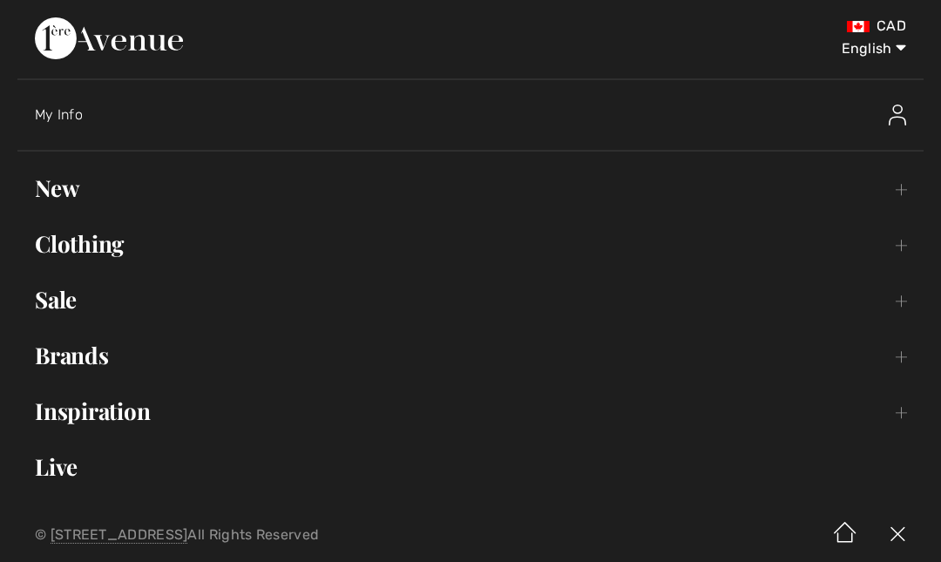
click at [58, 316] on link "Sale Toggle submenu" at bounding box center [470, 300] width 906 height 38
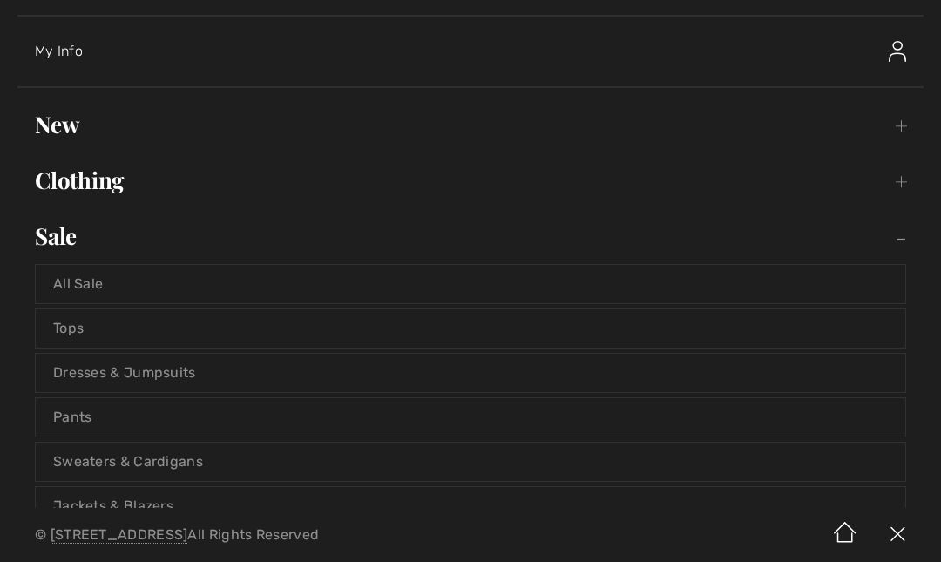
scroll to position [71, 0]
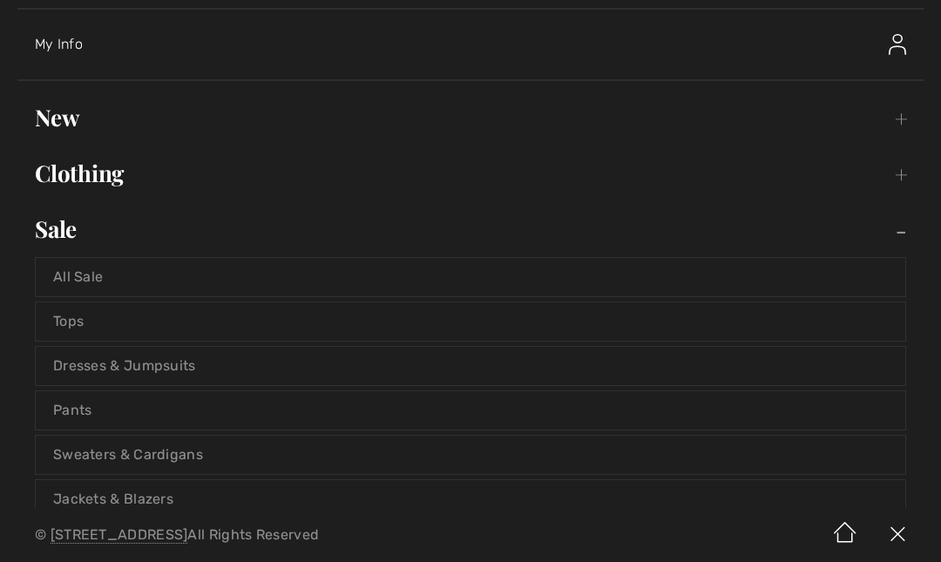
click at [91, 335] on link "Tops" at bounding box center [471, 321] width 870 height 38
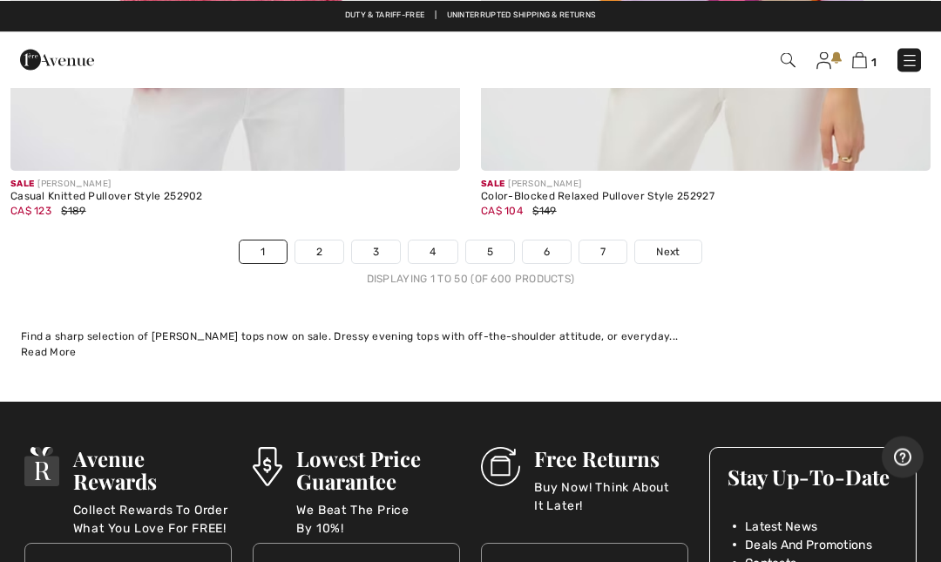
scroll to position [19687, 0]
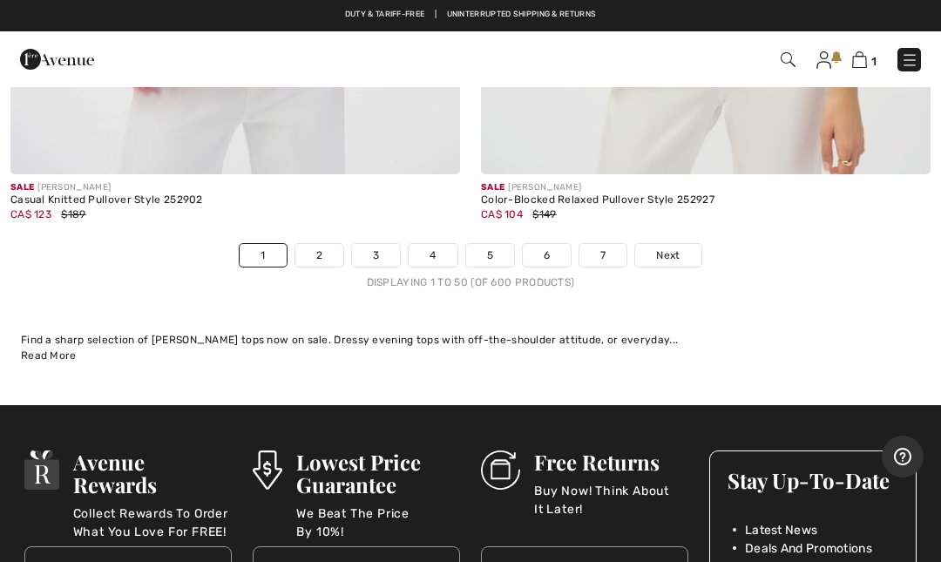
click at [327, 274] on div "Displaying 1 to 50 (of 600 products)" at bounding box center [470, 282] width 941 height 16
click at [328, 247] on link "2" at bounding box center [319, 255] width 48 height 23
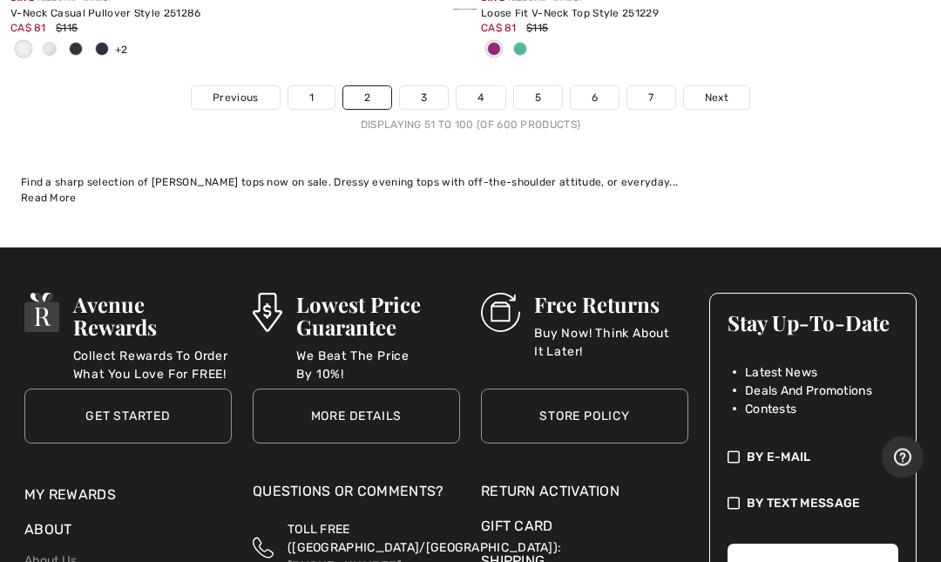
scroll to position [19875, 0]
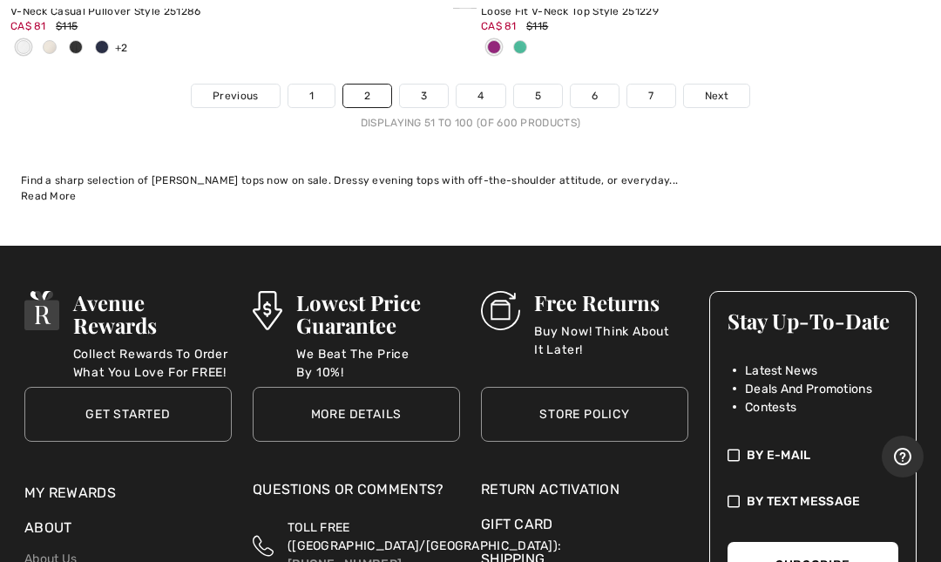
click at [432, 86] on link "3" at bounding box center [424, 96] width 48 height 23
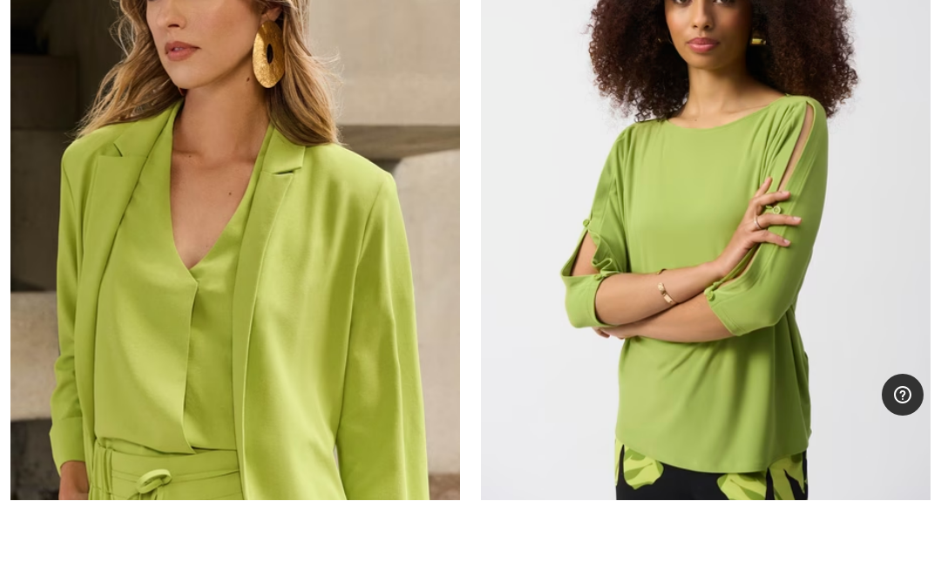
scroll to position [386, 0]
click at [775, 290] on img at bounding box center [706, 276] width 450 height 674
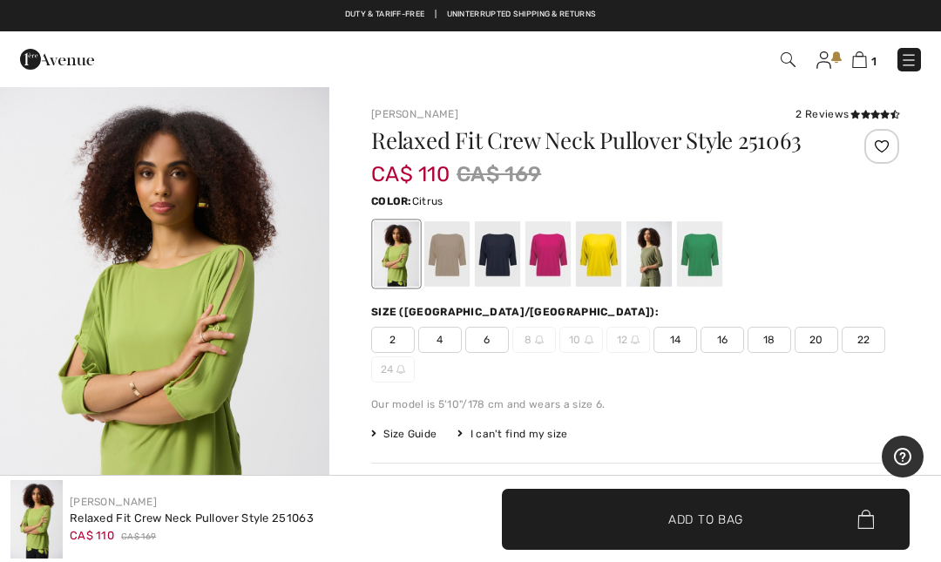
click at [602, 265] on div at bounding box center [598, 253] width 45 height 65
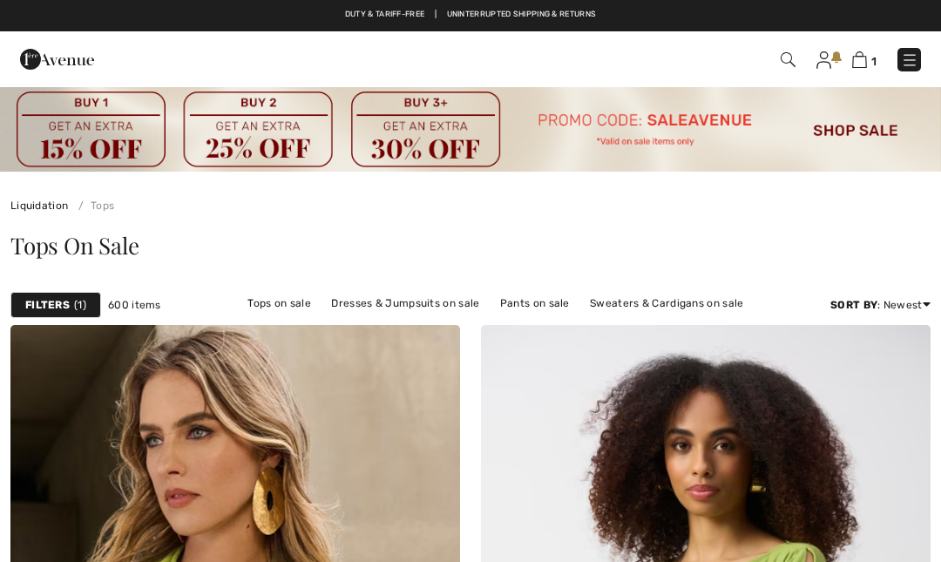
checkbox input "true"
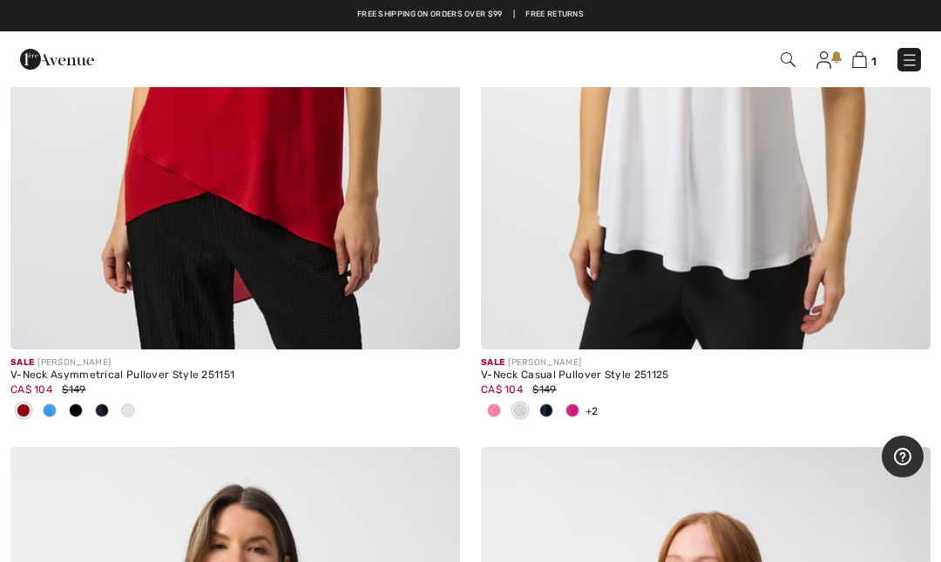
scroll to position [12076, 0]
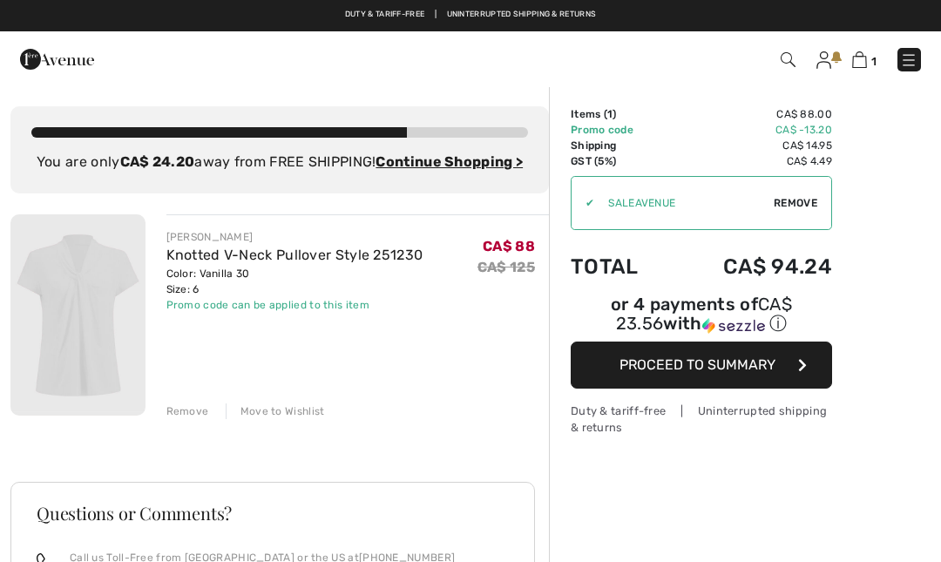
click at [121, 355] on img at bounding box center [77, 314] width 135 height 201
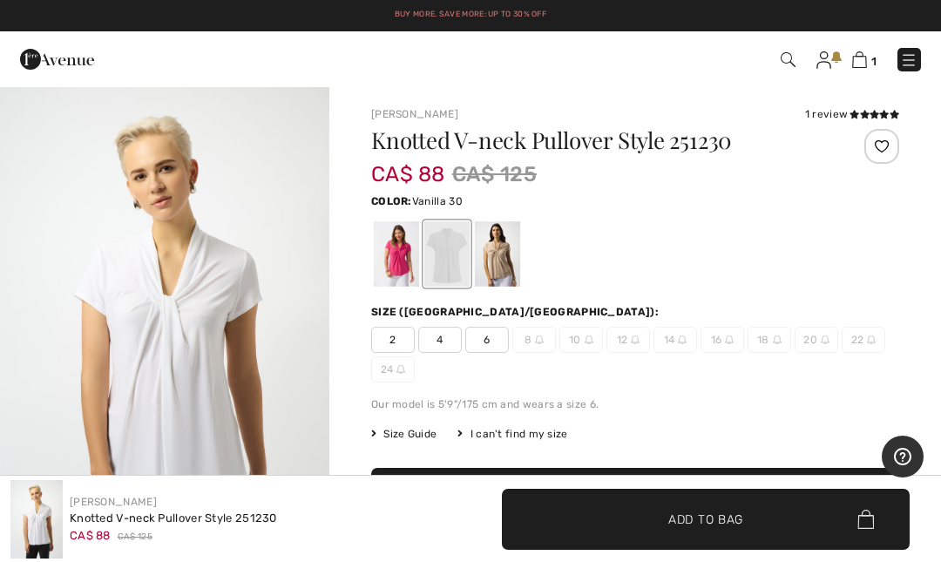
click at [911, 68] on img at bounding box center [908, 59] width 17 height 17
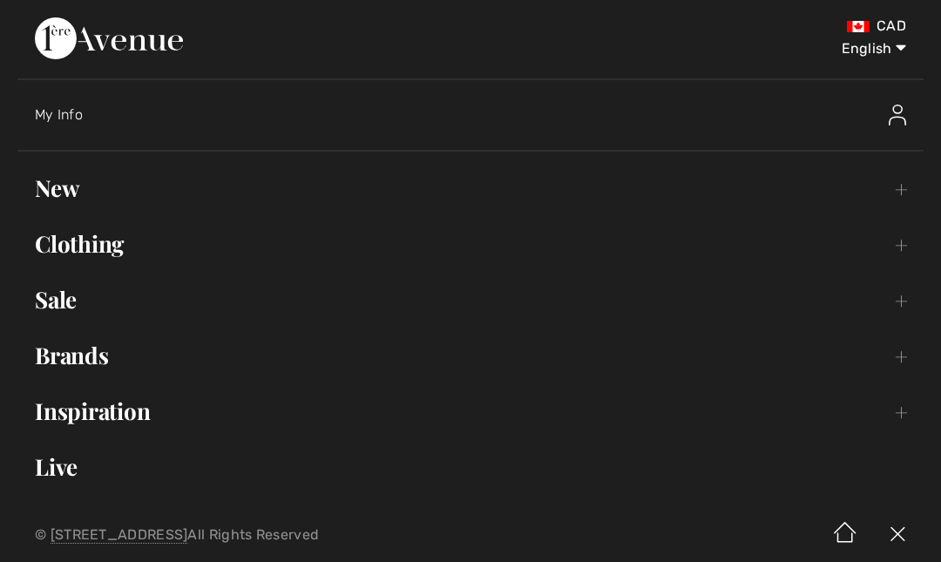
click at [73, 312] on link "Sale Toggle submenu" at bounding box center [470, 300] width 906 height 38
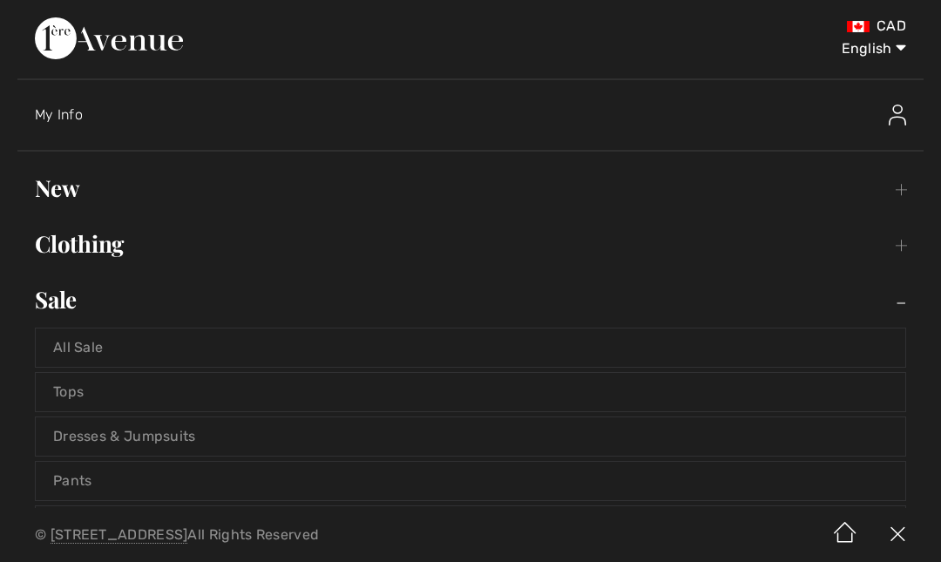
click at [83, 407] on link "Tops" at bounding box center [471, 392] width 870 height 38
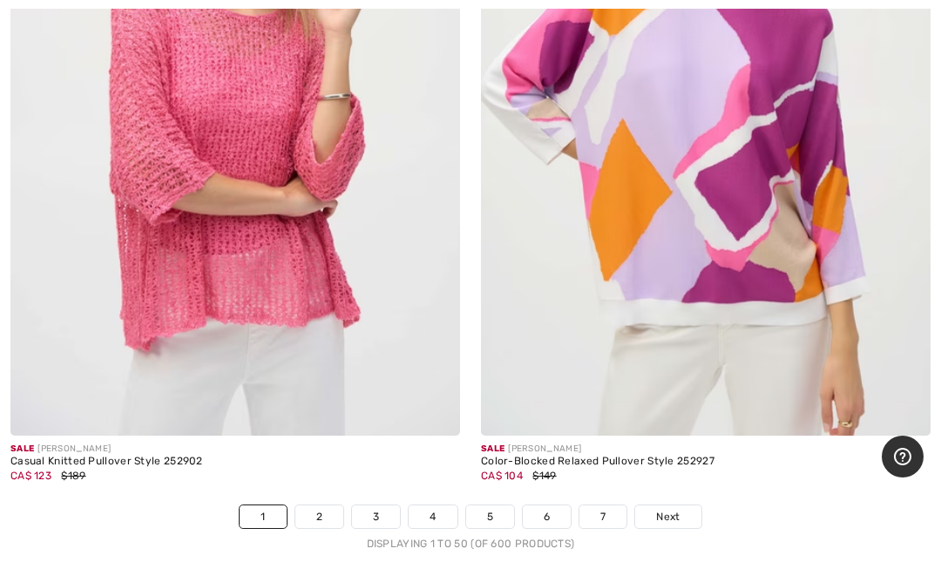
scroll to position [19431, 0]
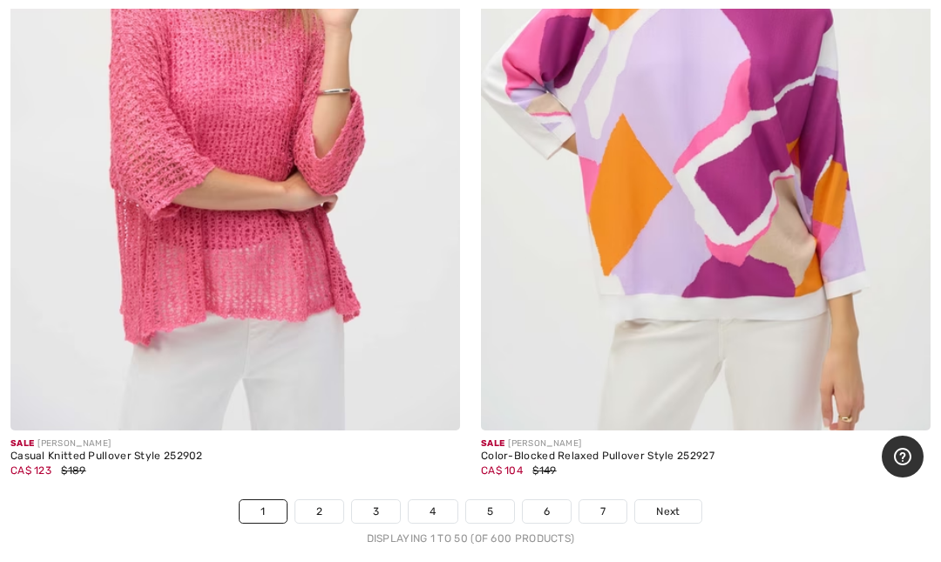
click at [491, 504] on link "5" at bounding box center [490, 511] width 48 height 23
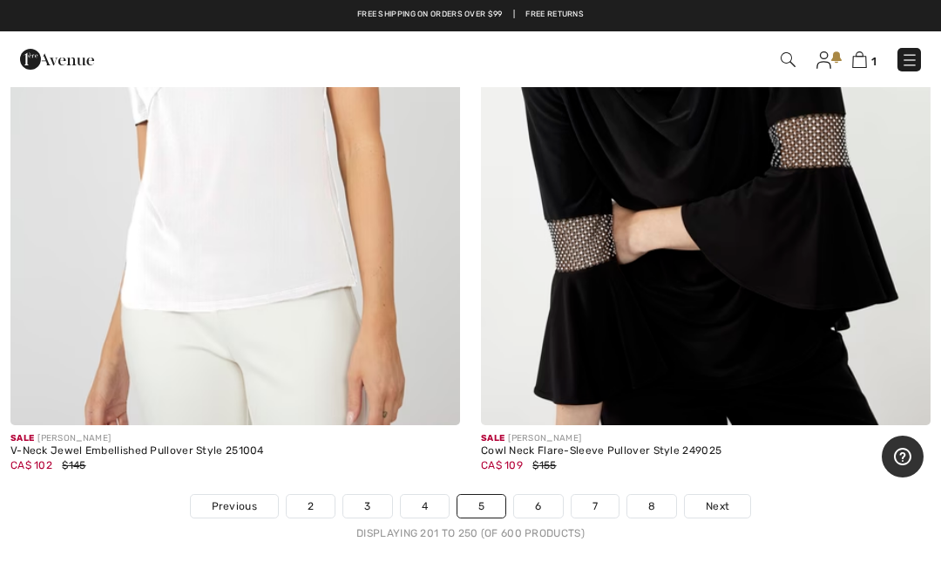
scroll to position [19262, 0]
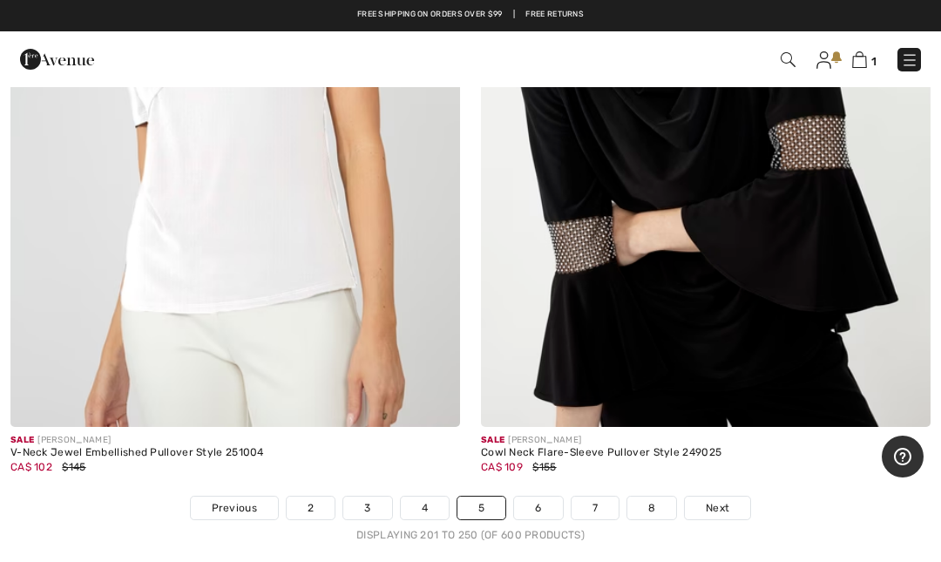
click at [552, 498] on link "6" at bounding box center [538, 508] width 48 height 23
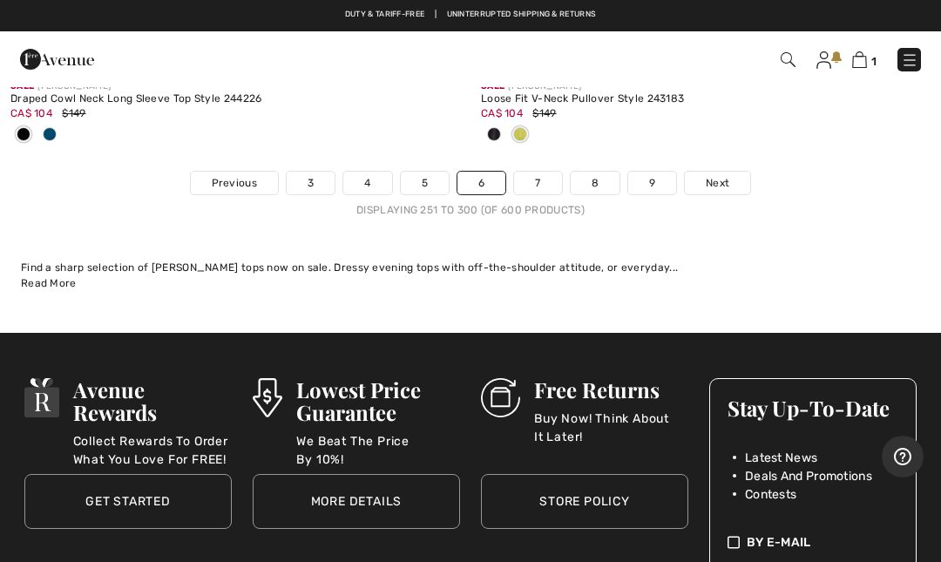
scroll to position [19635, 0]
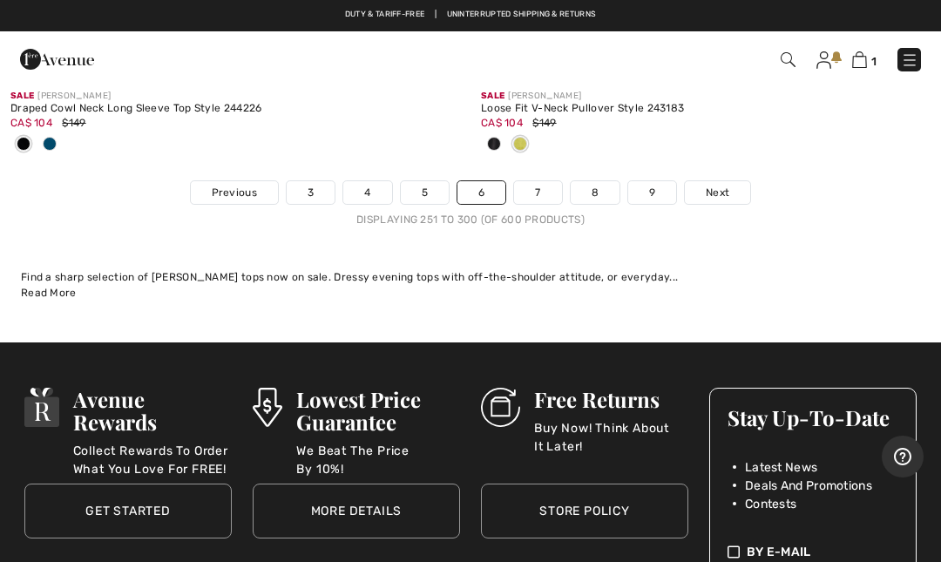
click at [540, 182] on link "7" at bounding box center [537, 192] width 47 height 23
click at [547, 181] on link "7" at bounding box center [537, 192] width 47 height 23
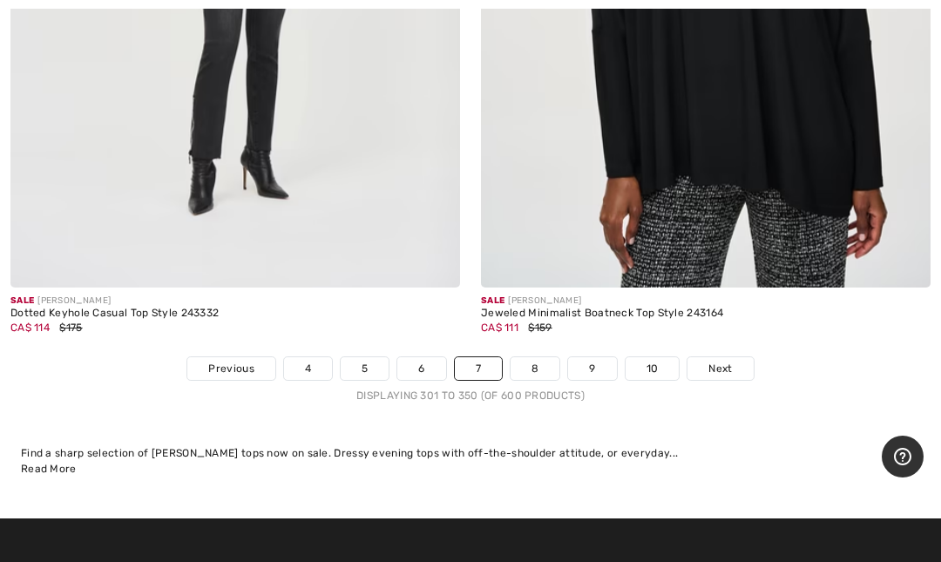
scroll to position [19521, 0]
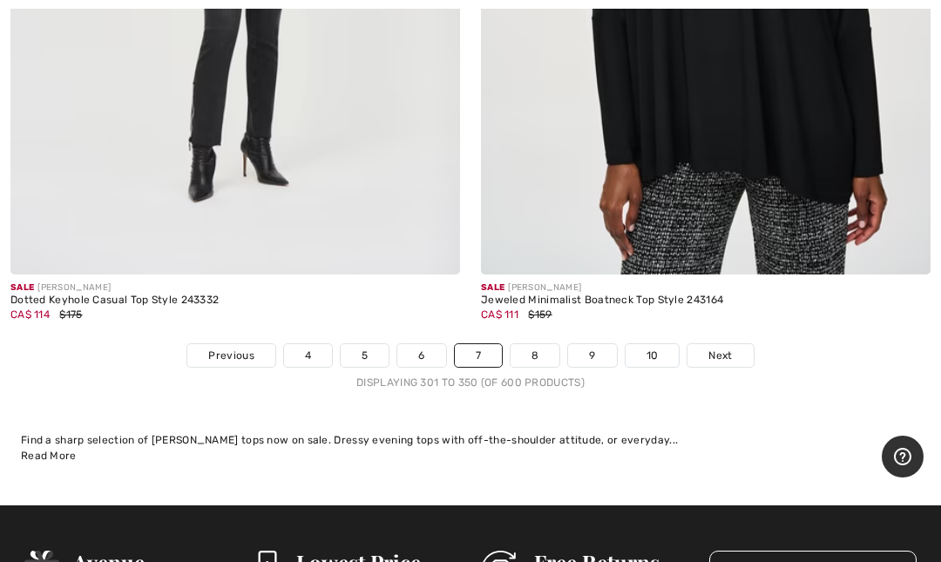
click at [428, 344] on link "6" at bounding box center [421, 355] width 48 height 23
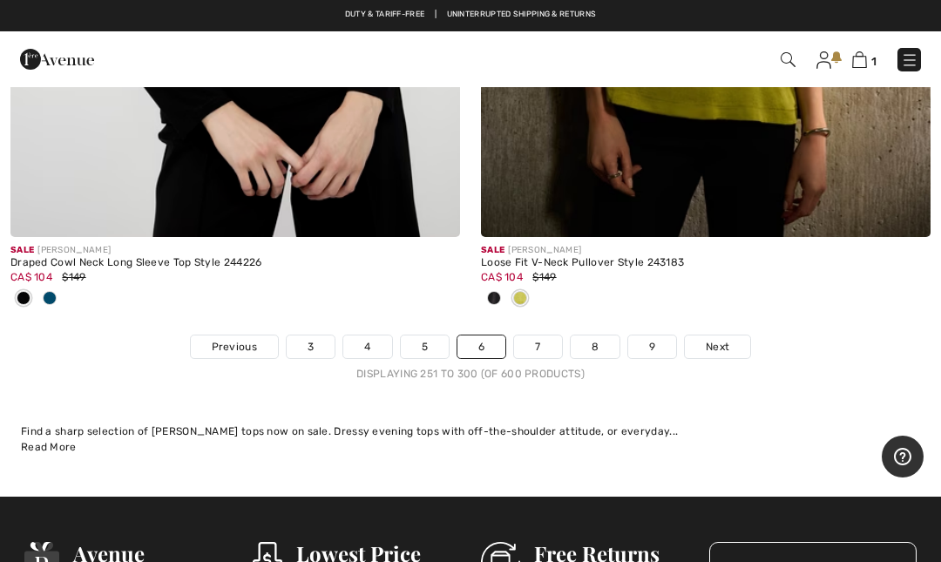
scroll to position [19489, 0]
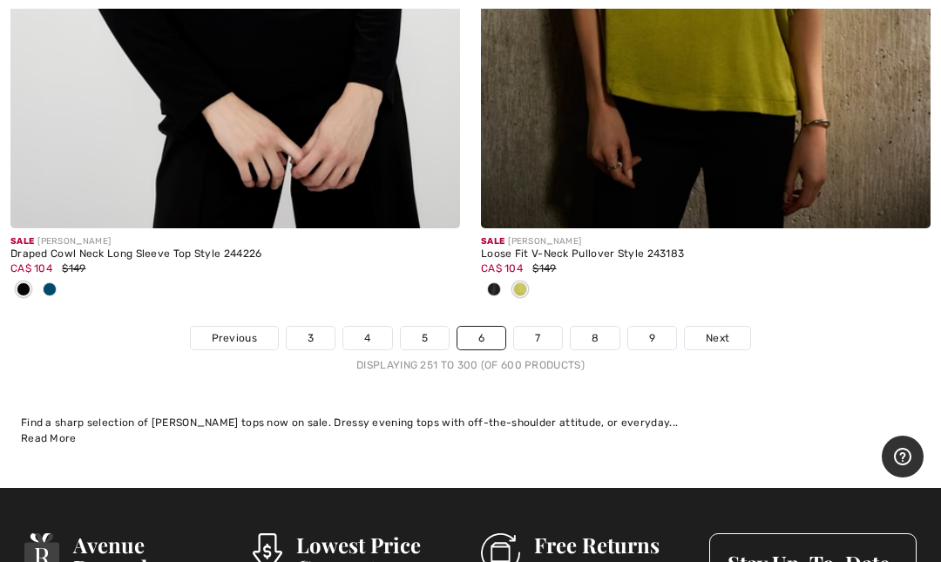
click at [423, 329] on link "5" at bounding box center [425, 338] width 48 height 23
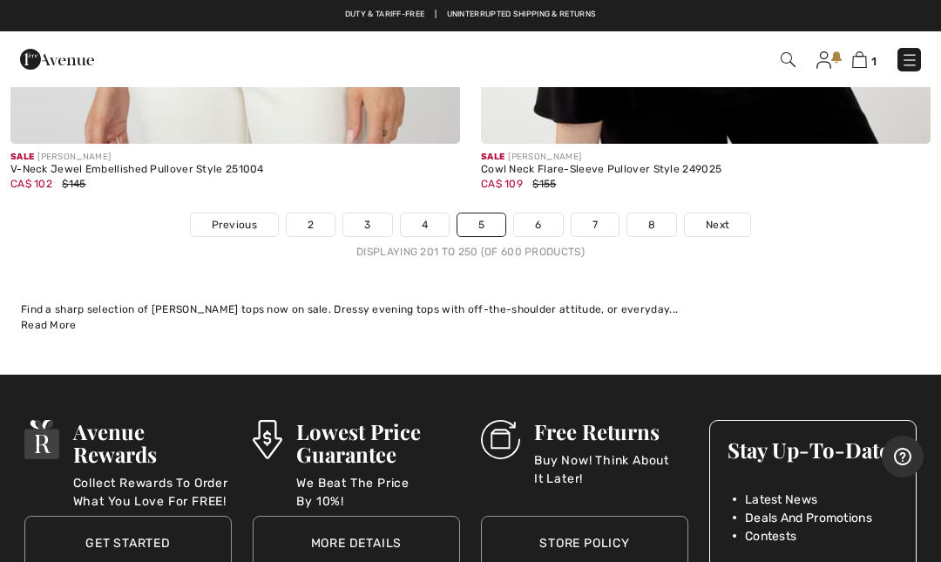
scroll to position [19480, 0]
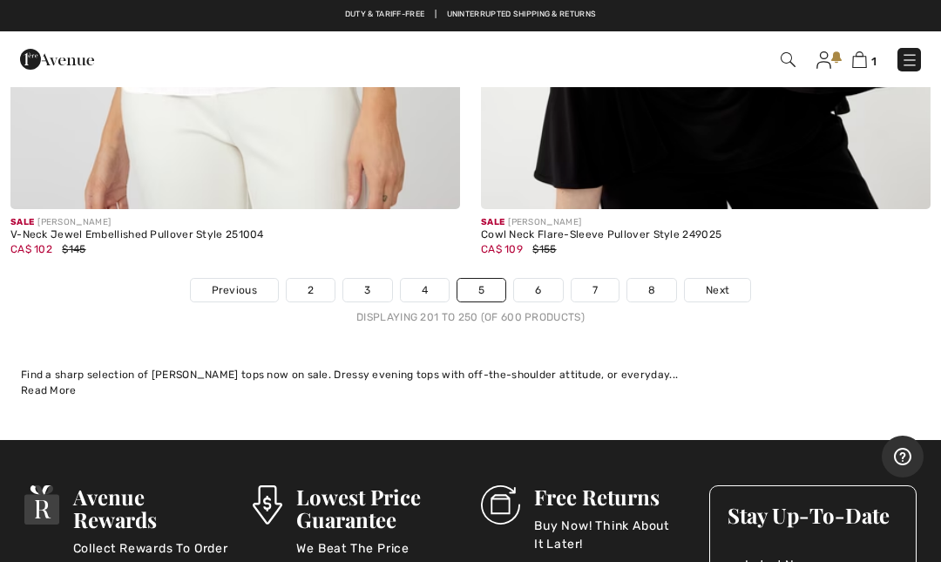
click at [661, 281] on link "8" at bounding box center [651, 290] width 49 height 23
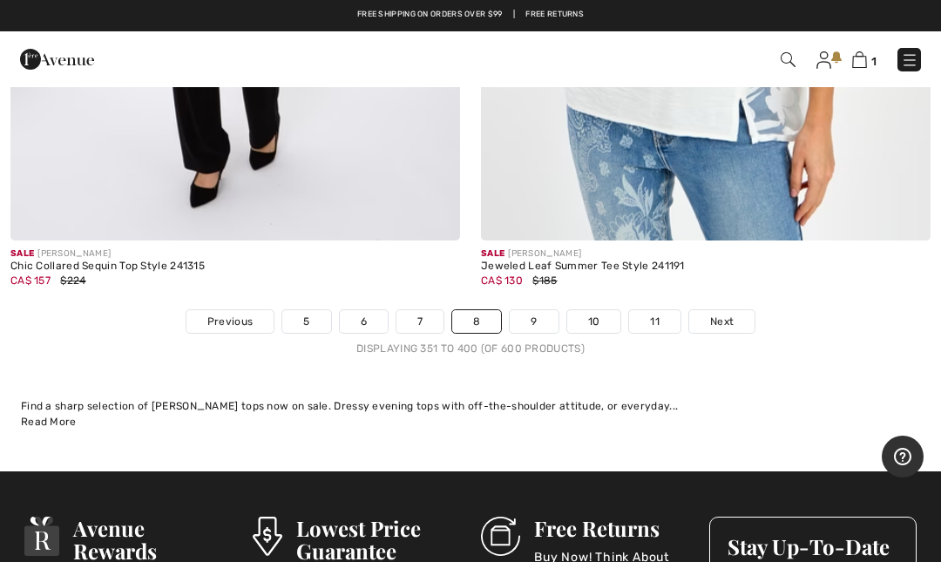
scroll to position [19364, 0]
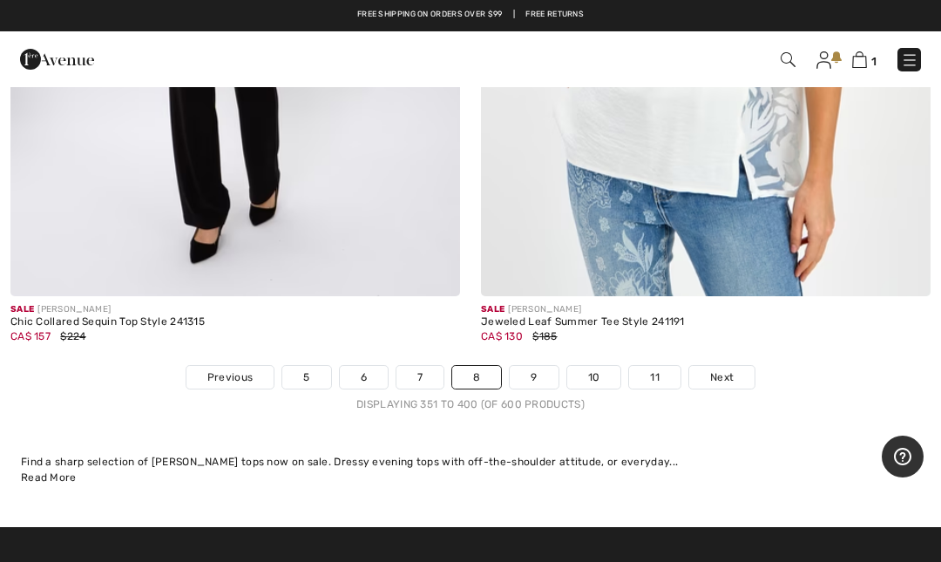
click at [618, 368] on link "10" at bounding box center [594, 377] width 54 height 23
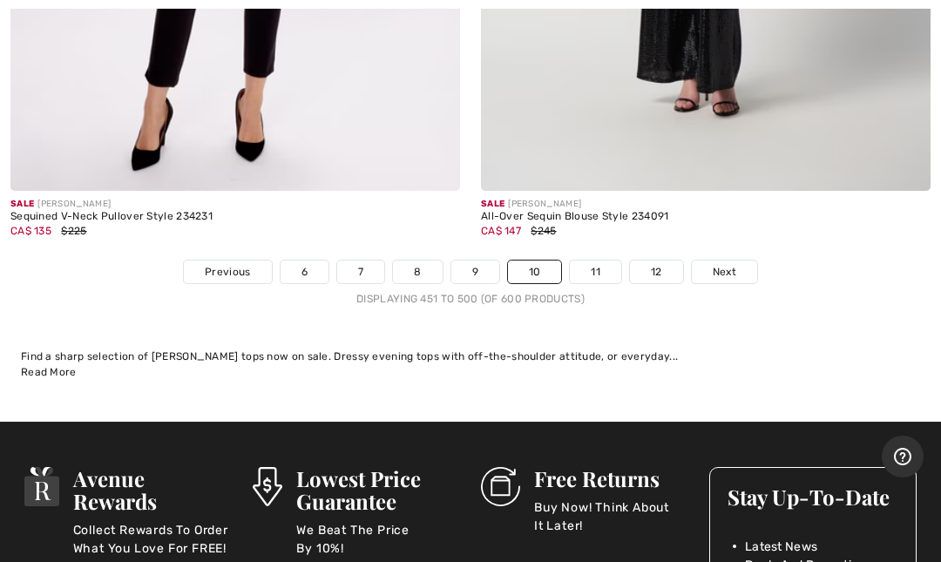
scroll to position [19612, 0]
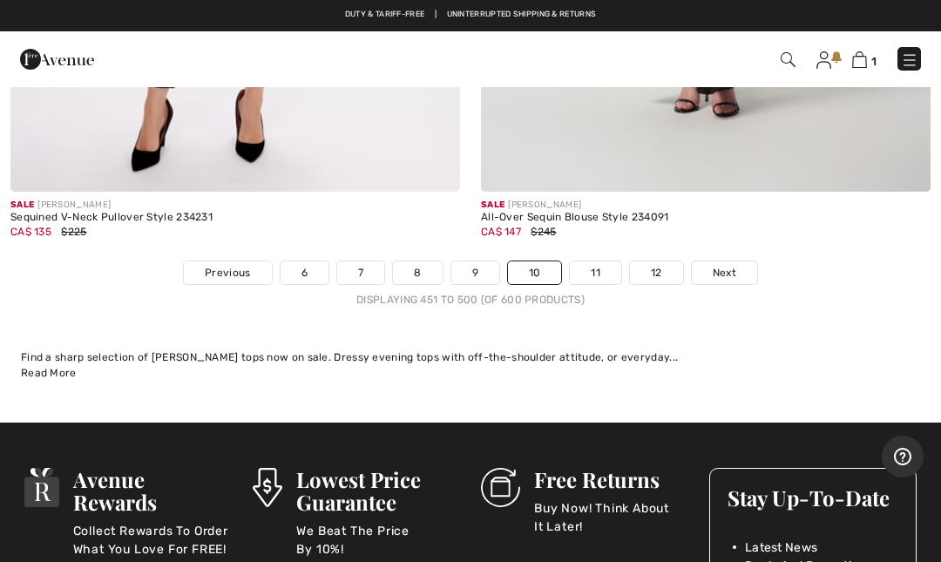
click at [235, 265] on link "Previous" at bounding box center [227, 272] width 87 height 23
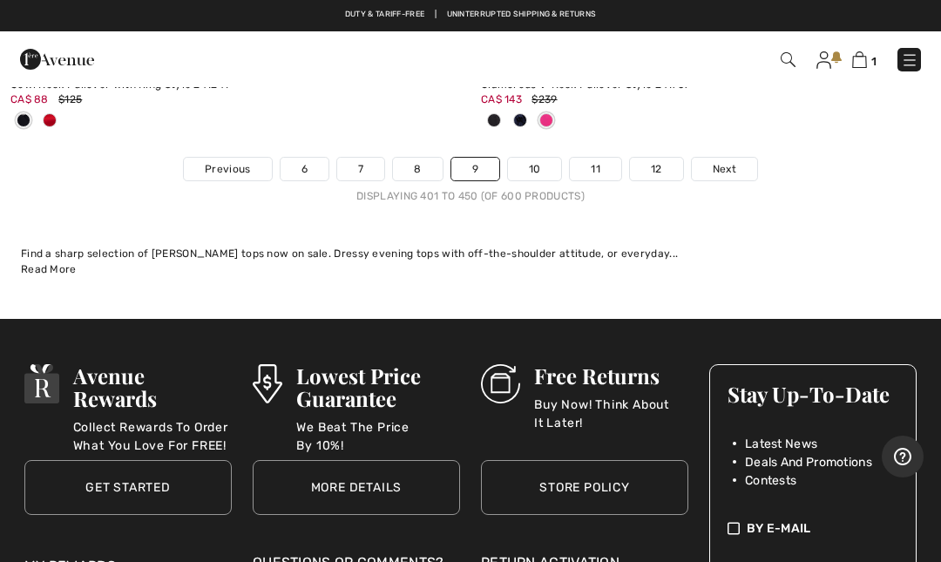
scroll to position [19875, 0]
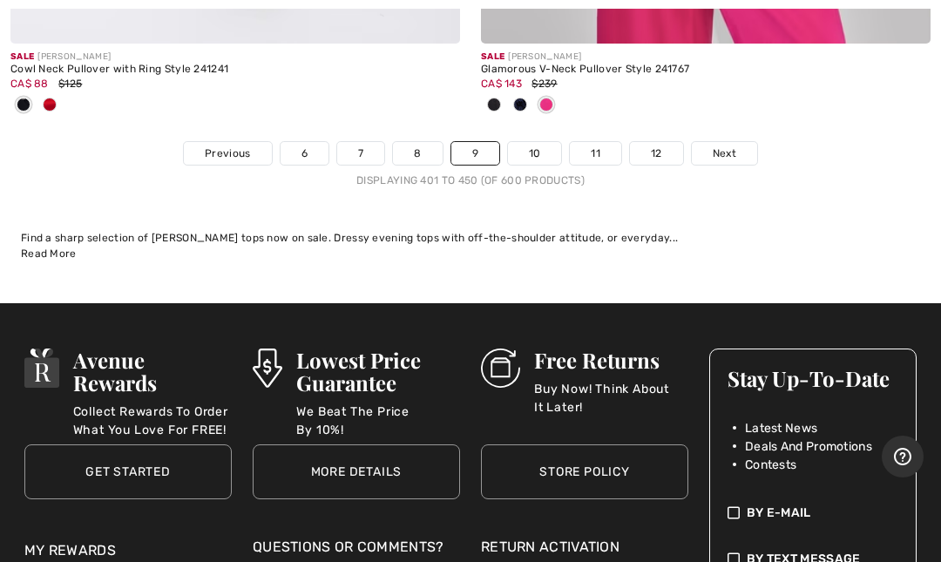
click at [247, 173] on div "Displaying 401 to 450 (of 600 products)" at bounding box center [470, 181] width 941 height 16
click at [249, 146] on span "Previous" at bounding box center [227, 154] width 45 height 16
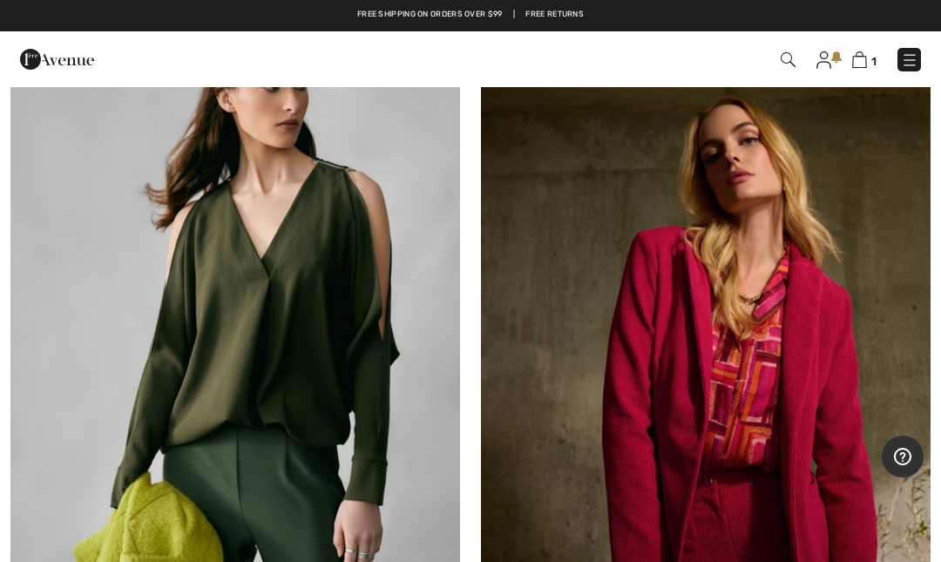
scroll to position [4085, 0]
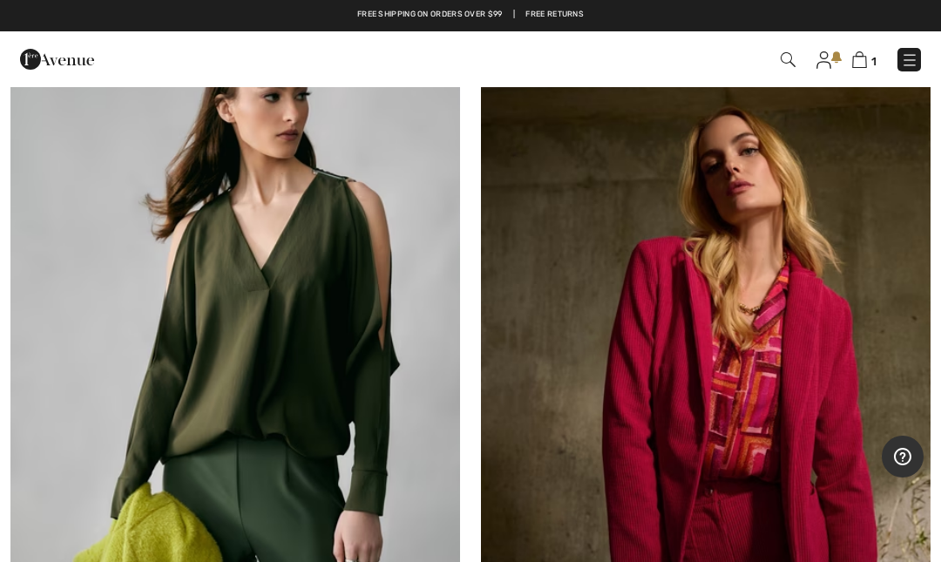
click at [789, 66] on img at bounding box center [788, 59] width 15 height 15
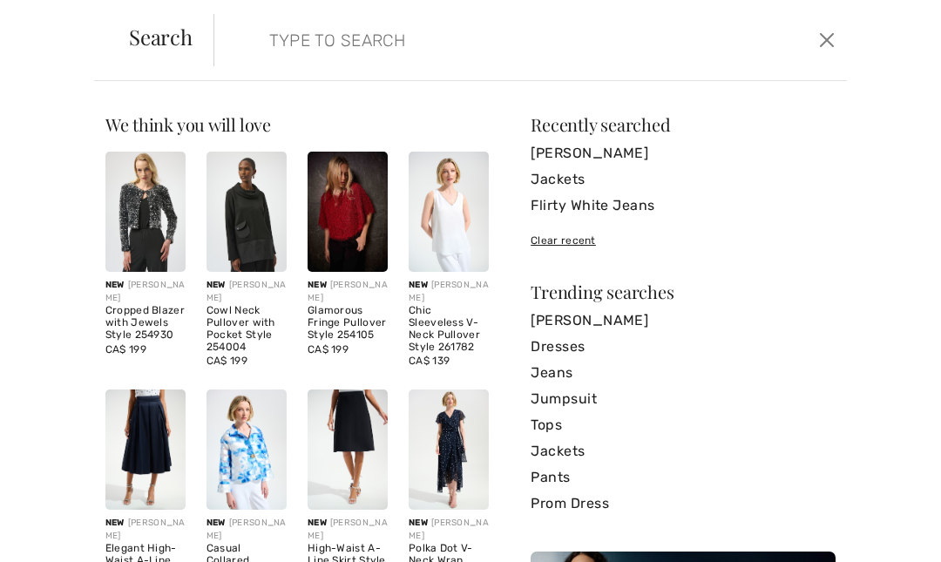
click at [367, 62] on input "search" at bounding box center [465, 40] width 419 height 52
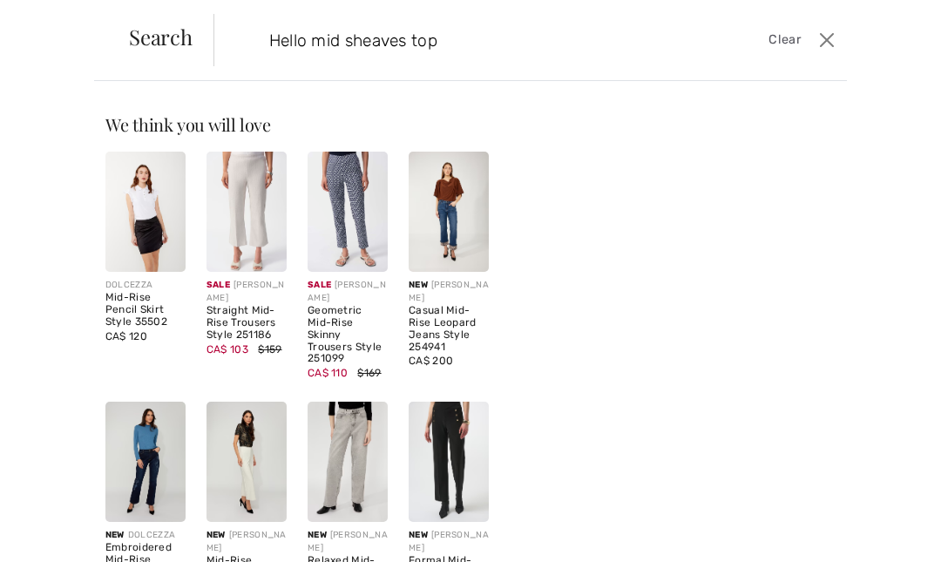
type input "Hello mid sheaves tops"
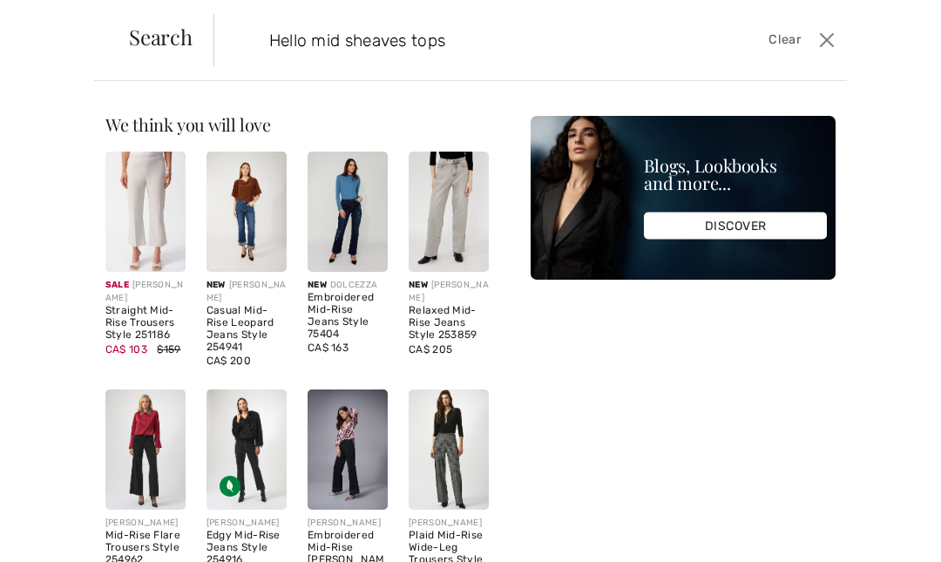
scroll to position [4711, 0]
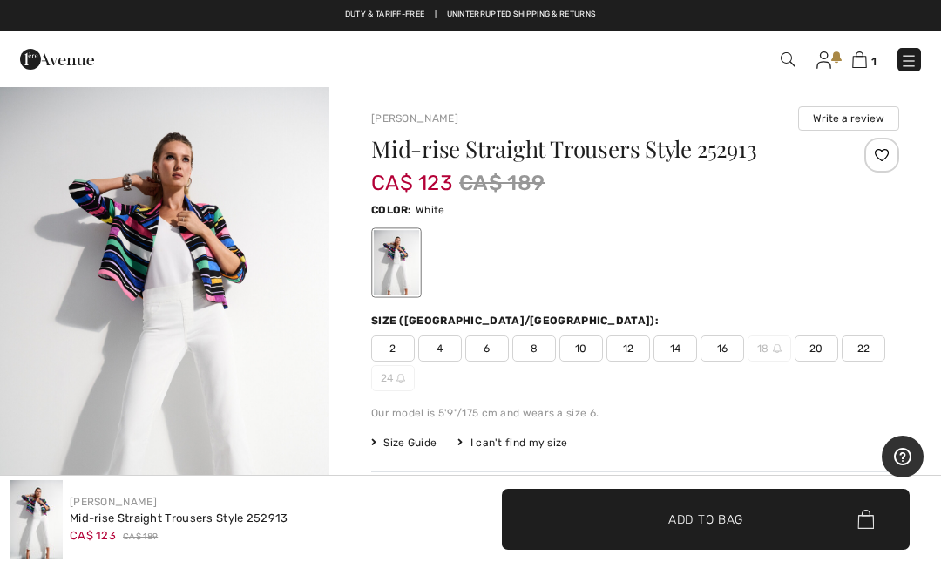
scroll to position [13, 0]
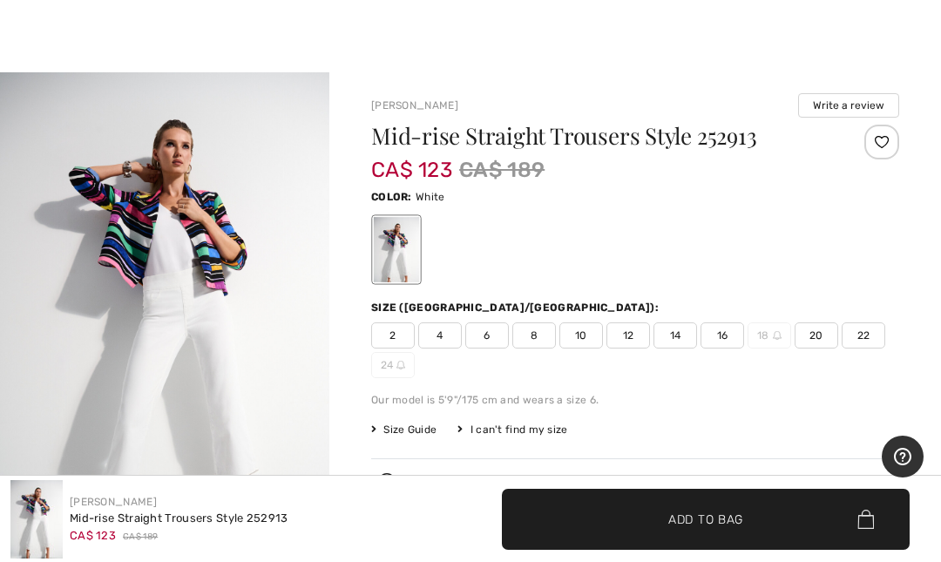
click at [409, 351] on div "2 4 6 8 10 12 14 16 18 20 22 24" at bounding box center [635, 350] width 528 height 56
click at [405, 343] on span "2" at bounding box center [393, 335] width 44 height 26
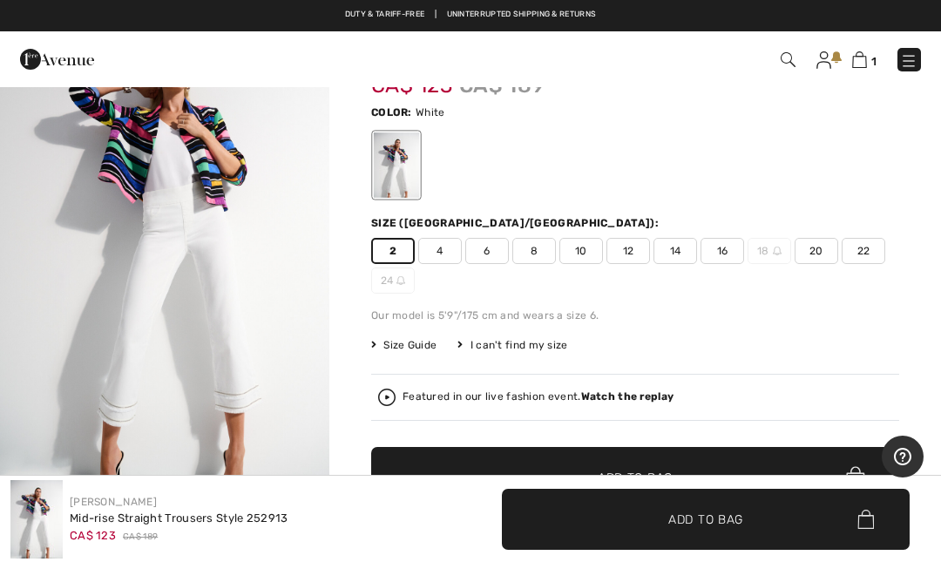
scroll to position [2, 0]
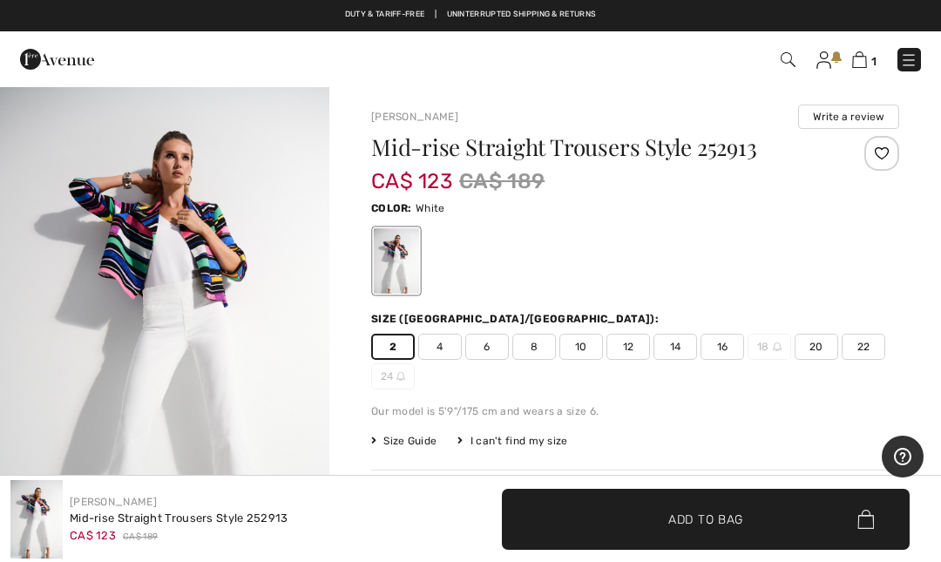
click at [452, 353] on span "4" at bounding box center [440, 347] width 44 height 26
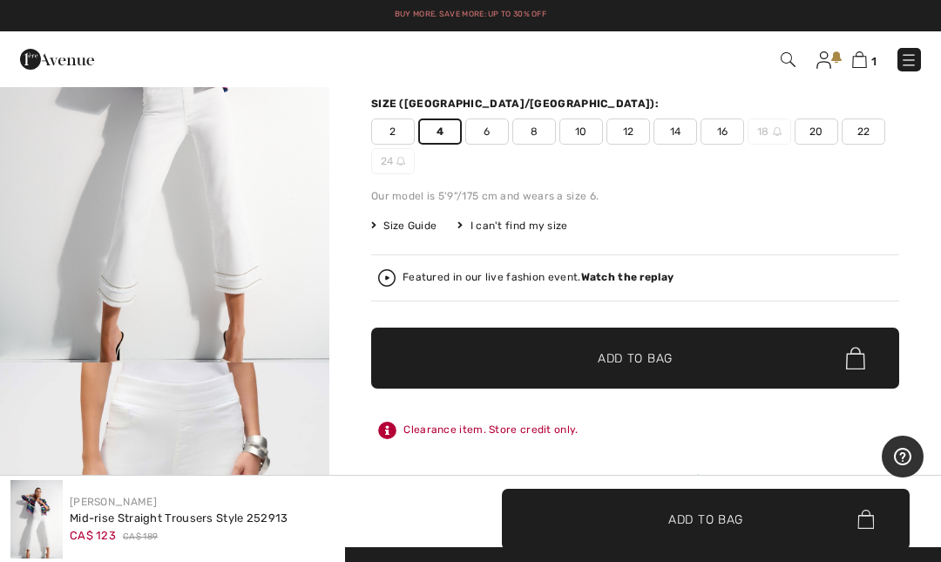
scroll to position [214, 0]
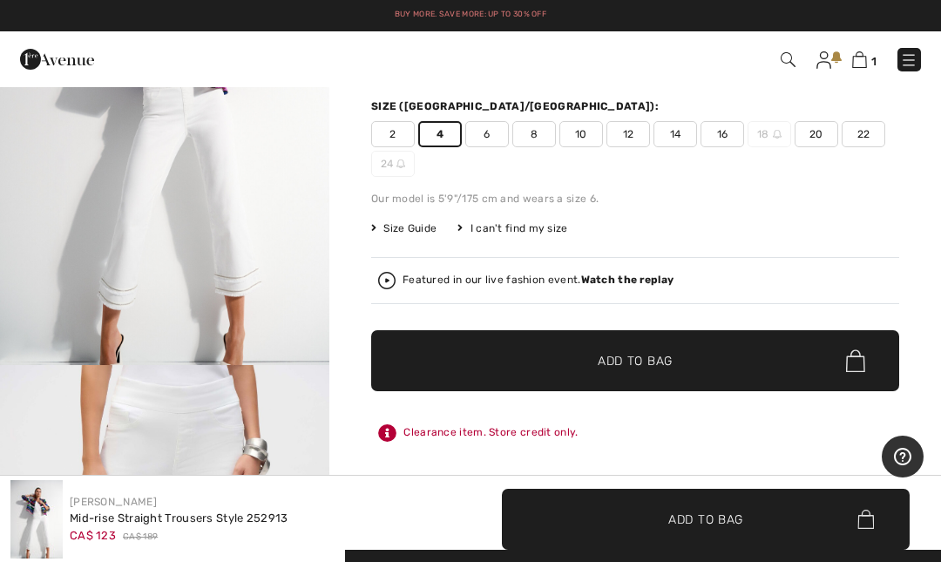
click at [451, 151] on div "2 4 6 8 10 12 14 16 18 20 22 24" at bounding box center [635, 149] width 528 height 56
click at [463, 156] on div "2 4 6 8 10 12 14 16 18 20 22 24" at bounding box center [635, 149] width 528 height 56
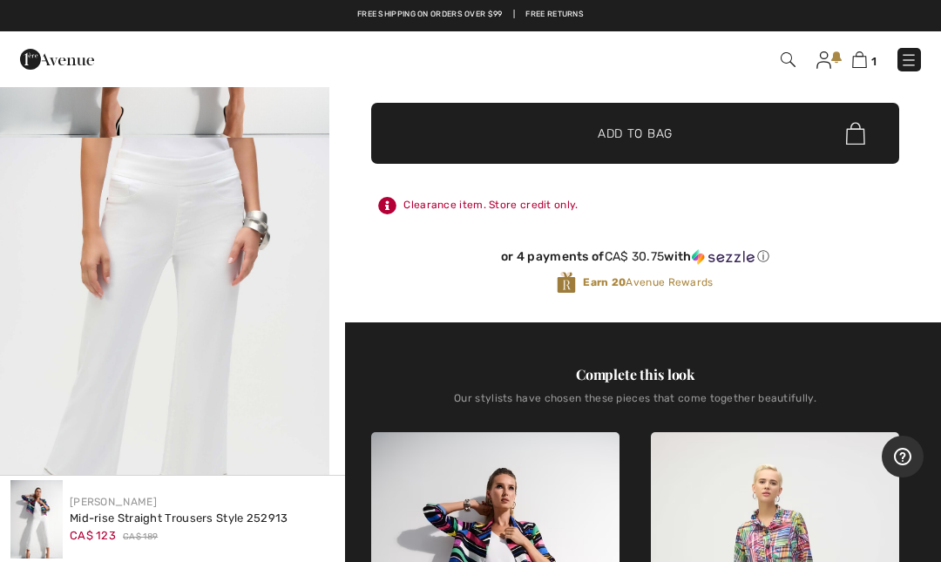
scroll to position [441, 0]
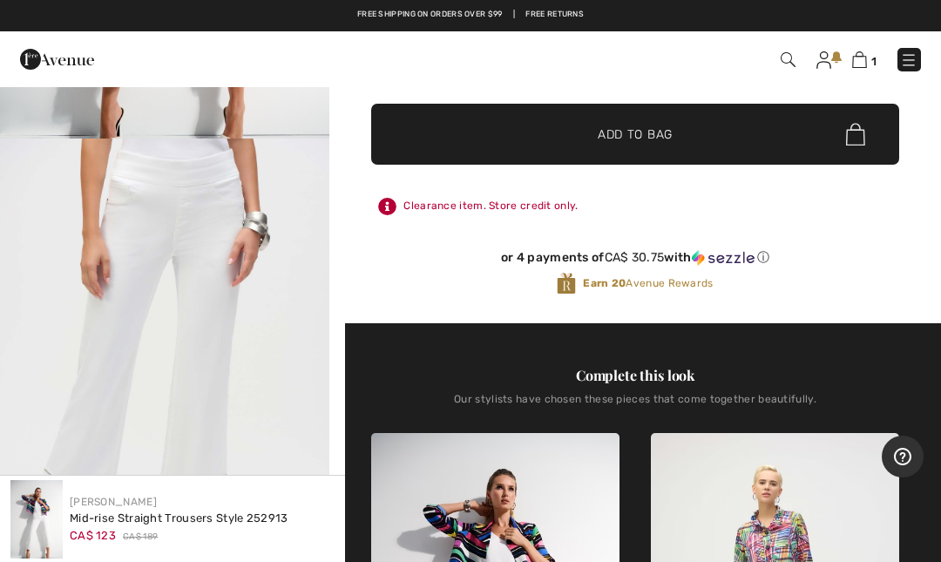
click at [897, 69] on link at bounding box center [909, 60] width 24 height 24
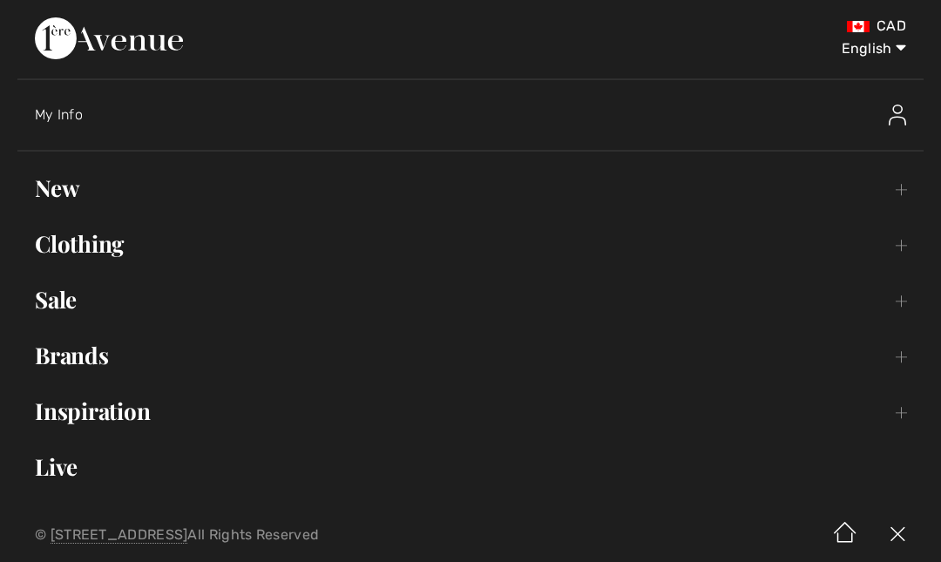
click at [71, 313] on link "Sale Toggle submenu" at bounding box center [470, 300] width 906 height 38
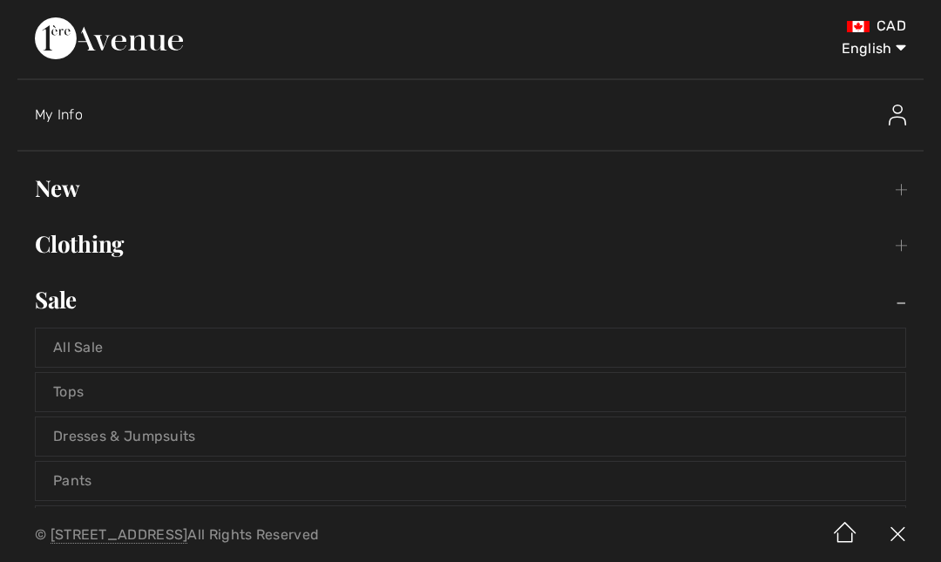
click at [93, 399] on link "Tops" at bounding box center [471, 392] width 870 height 38
click at [108, 349] on link "All Sale" at bounding box center [471, 347] width 870 height 38
click at [102, 357] on link "All Sale" at bounding box center [471, 347] width 870 height 38
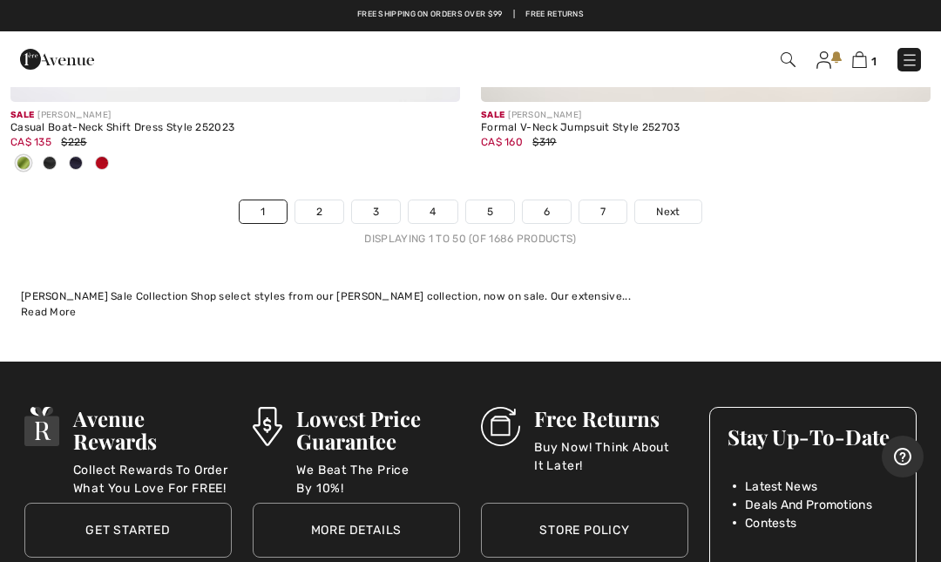
scroll to position [19719, 0]
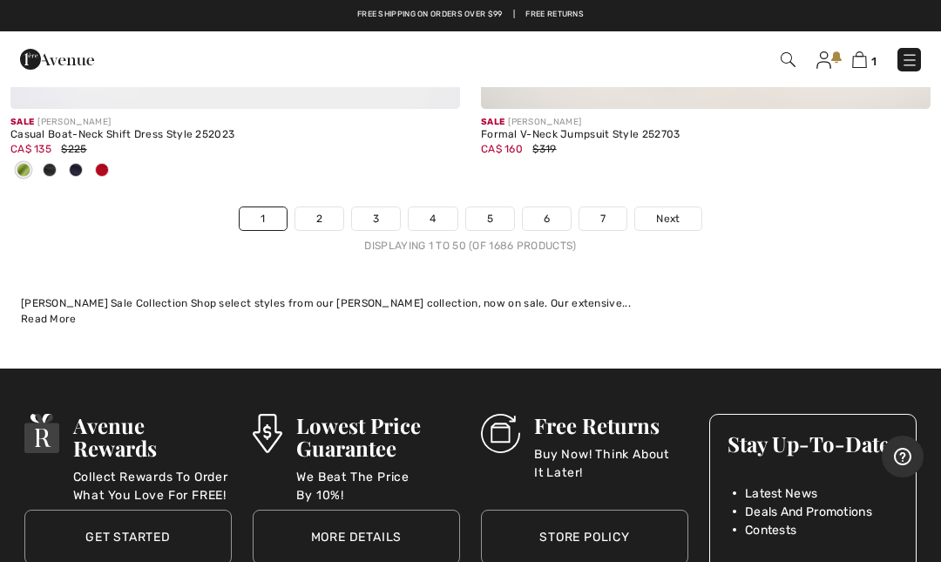
click at [331, 210] on link "2" at bounding box center [319, 218] width 48 height 23
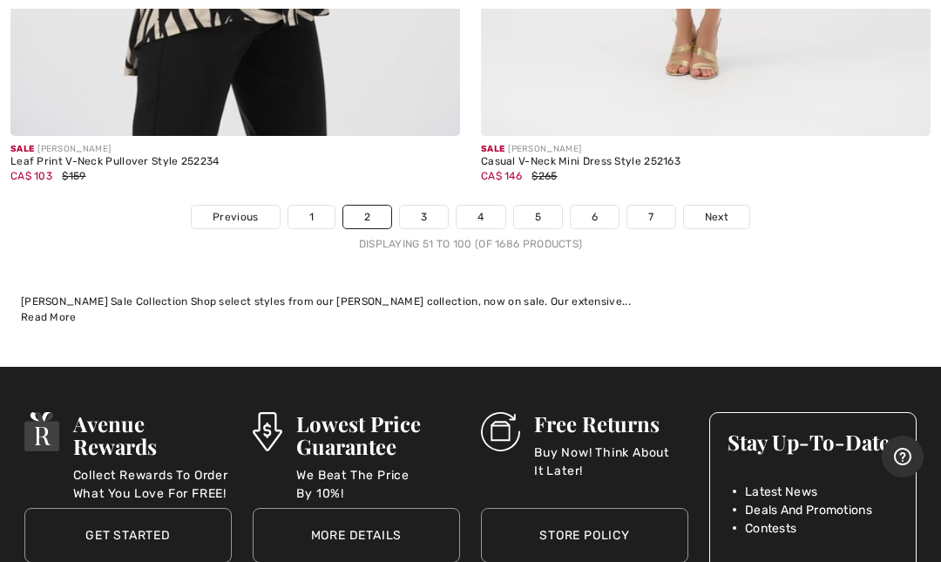
scroll to position [19912, 0]
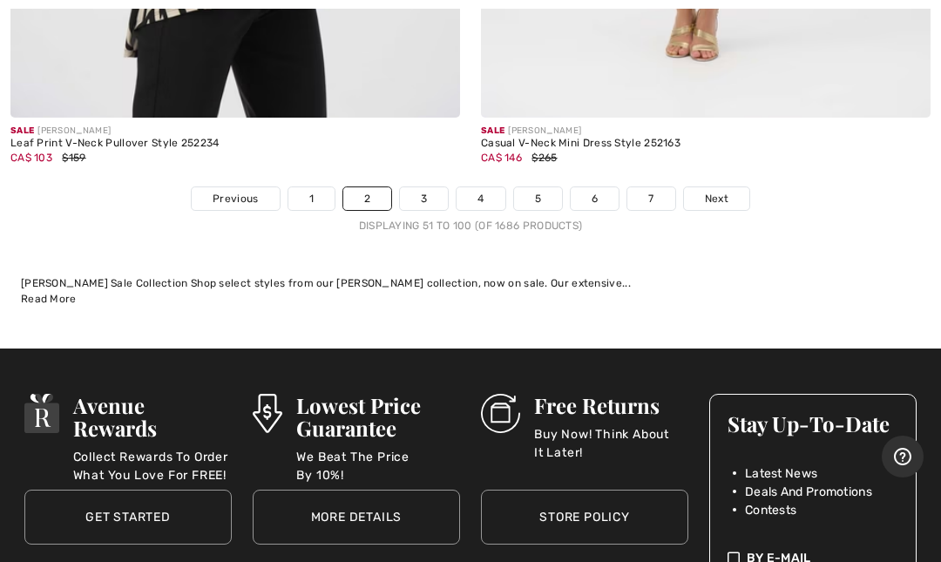
click at [430, 218] on div "Displaying 51 to 100 (of 1686 products)" at bounding box center [470, 226] width 941 height 16
click at [432, 218] on div "Displaying 51 to 100 (of 1686 products)" at bounding box center [470, 226] width 941 height 16
click at [438, 187] on link "3" at bounding box center [424, 198] width 48 height 23
click at [434, 187] on link "3" at bounding box center [424, 198] width 48 height 23
click at [435, 187] on link "3" at bounding box center [424, 198] width 48 height 23
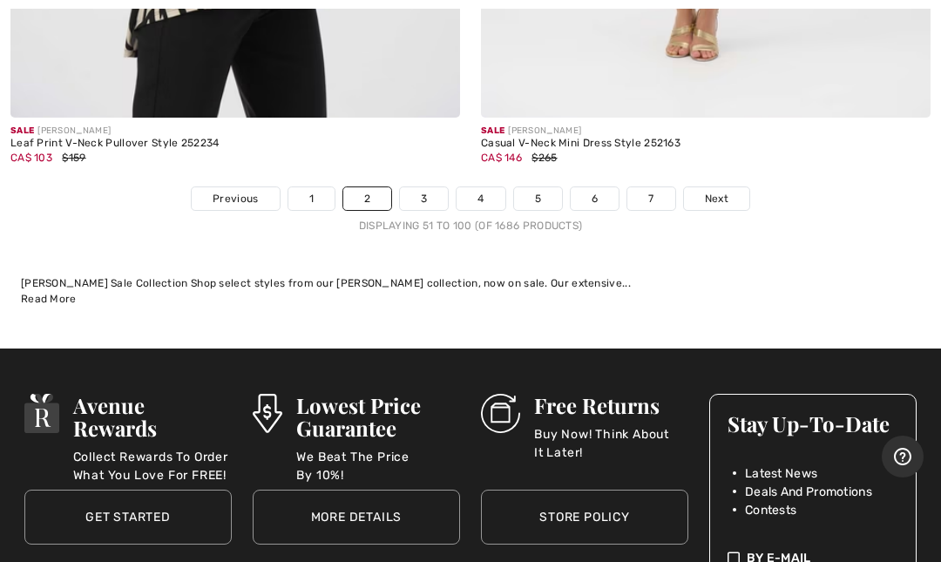
scroll to position [19997, 0]
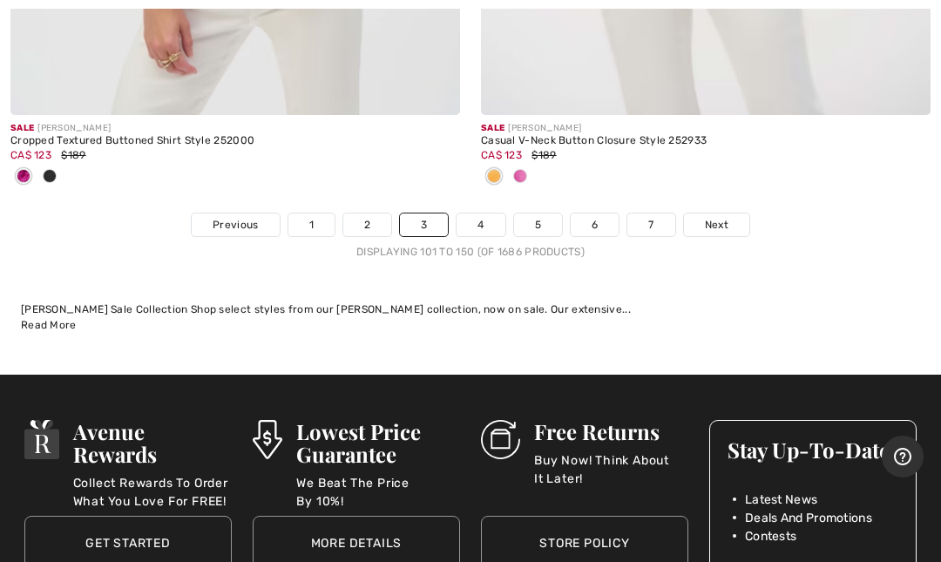
scroll to position [19628, 0]
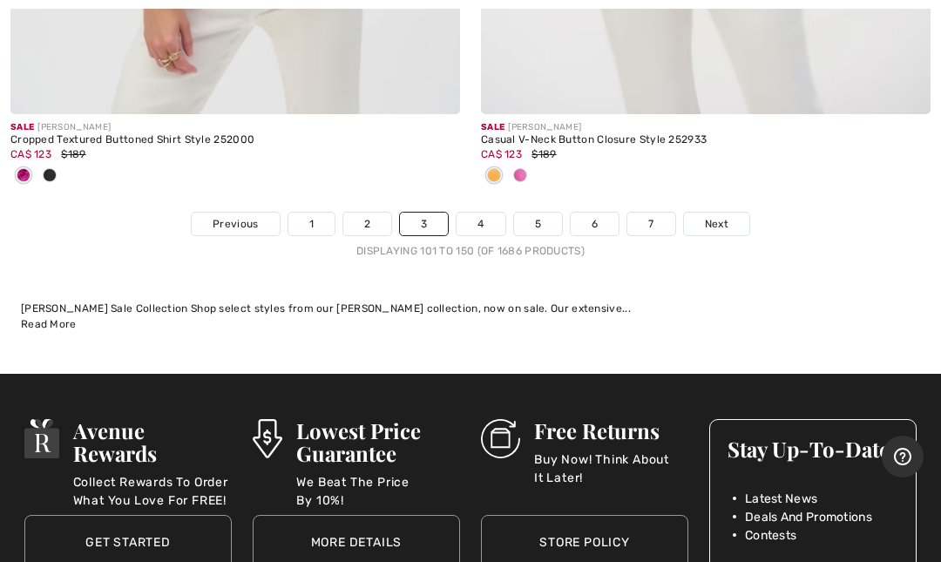
click at [491, 243] on div "Displaying 101 to 150 (of 1686 products)" at bounding box center [470, 251] width 941 height 16
click at [484, 243] on div "Displaying 101 to 150 (of 1686 products)" at bounding box center [470, 251] width 941 height 16
click at [491, 243] on div "Displaying 101 to 150 (of 1686 products)" at bounding box center [470, 251] width 941 height 16
click at [488, 217] on link "4" at bounding box center [481, 224] width 48 height 23
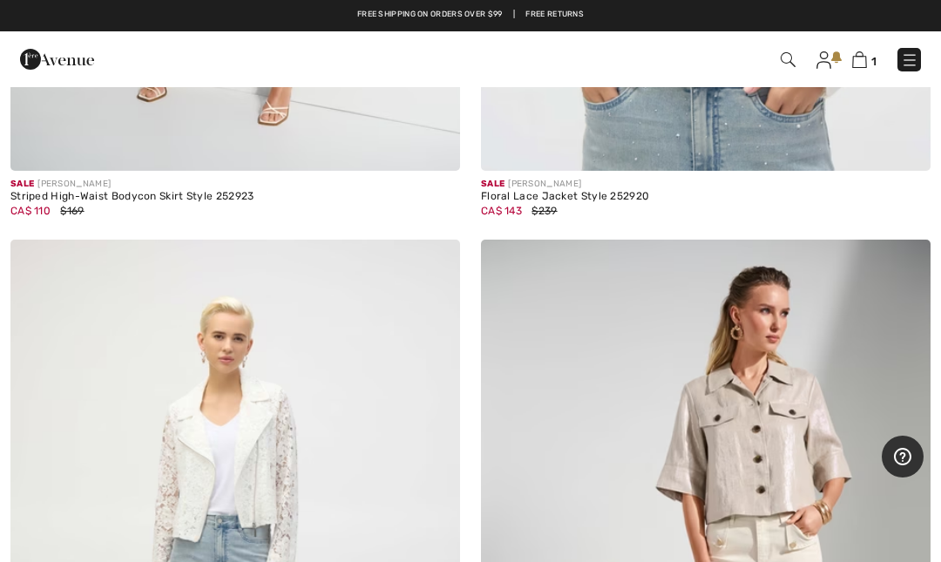
scroll to position [12402, 0]
